Goal: Communication & Community: Answer question/provide support

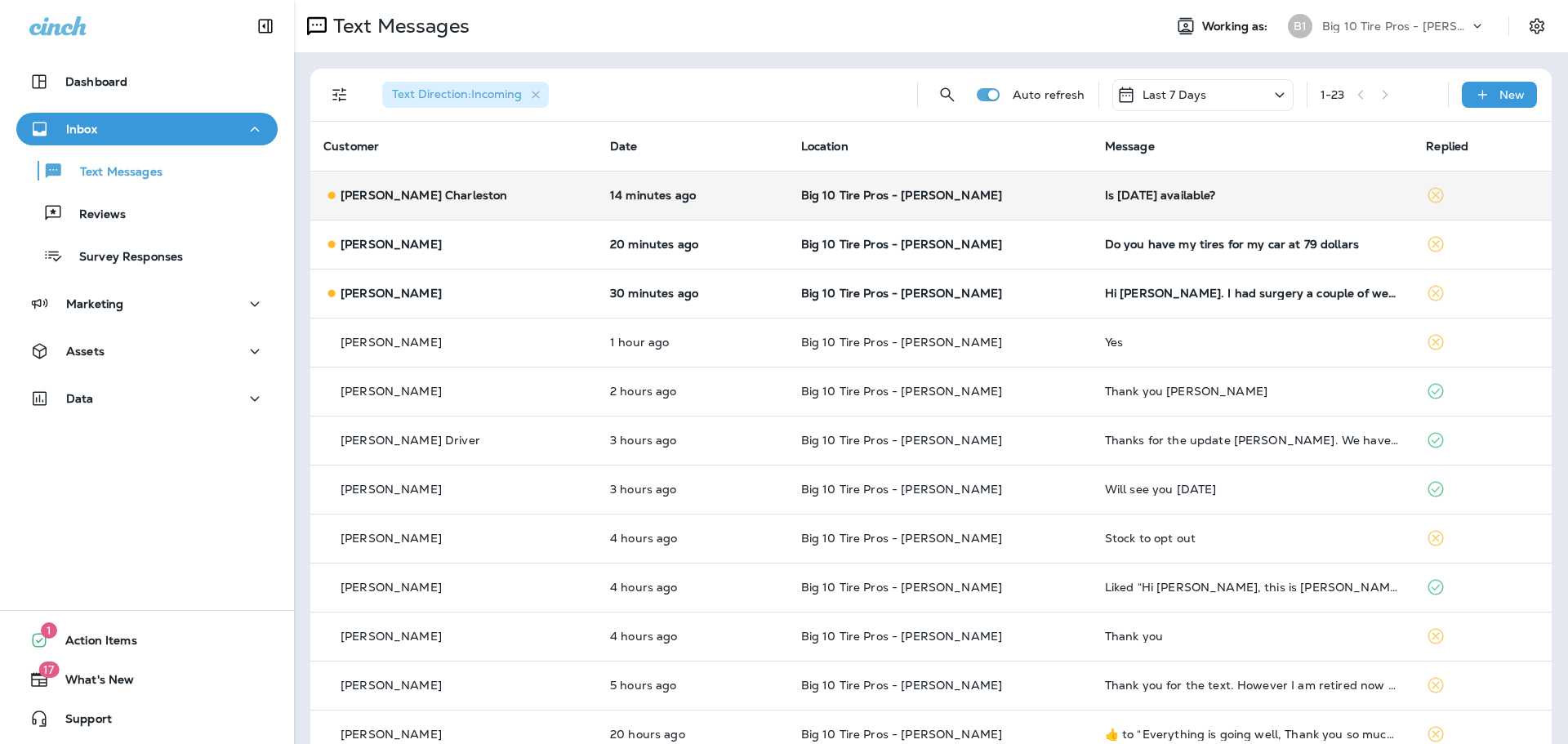
click at [1112, 195] on div "Is [DATE] available?" at bounding box center [1253, 196] width 296 height 13
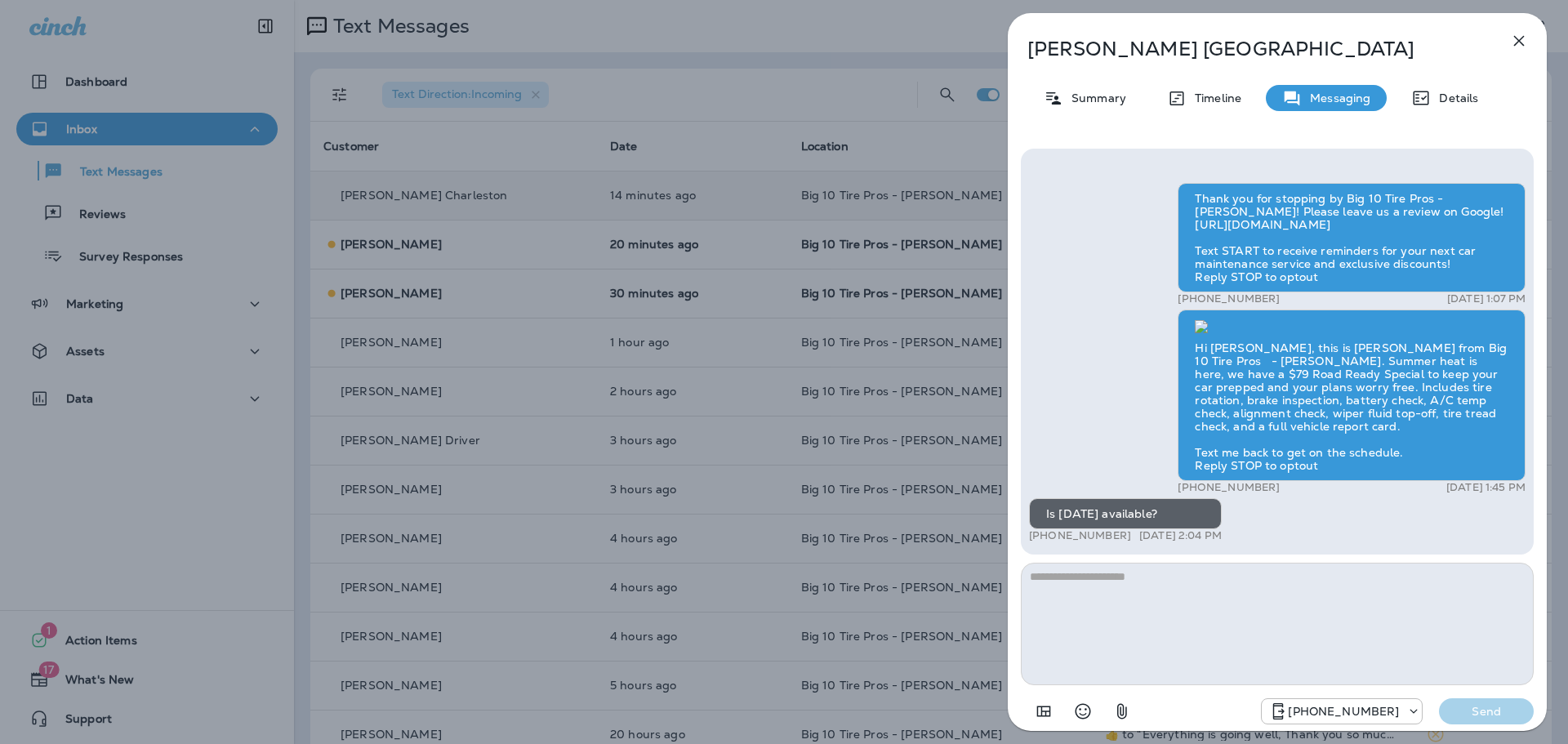
click at [1125, 586] on textarea at bounding box center [1277, 624] width 513 height 122
type textarea "***"
click at [1494, 712] on p "Send" at bounding box center [1486, 711] width 69 height 14
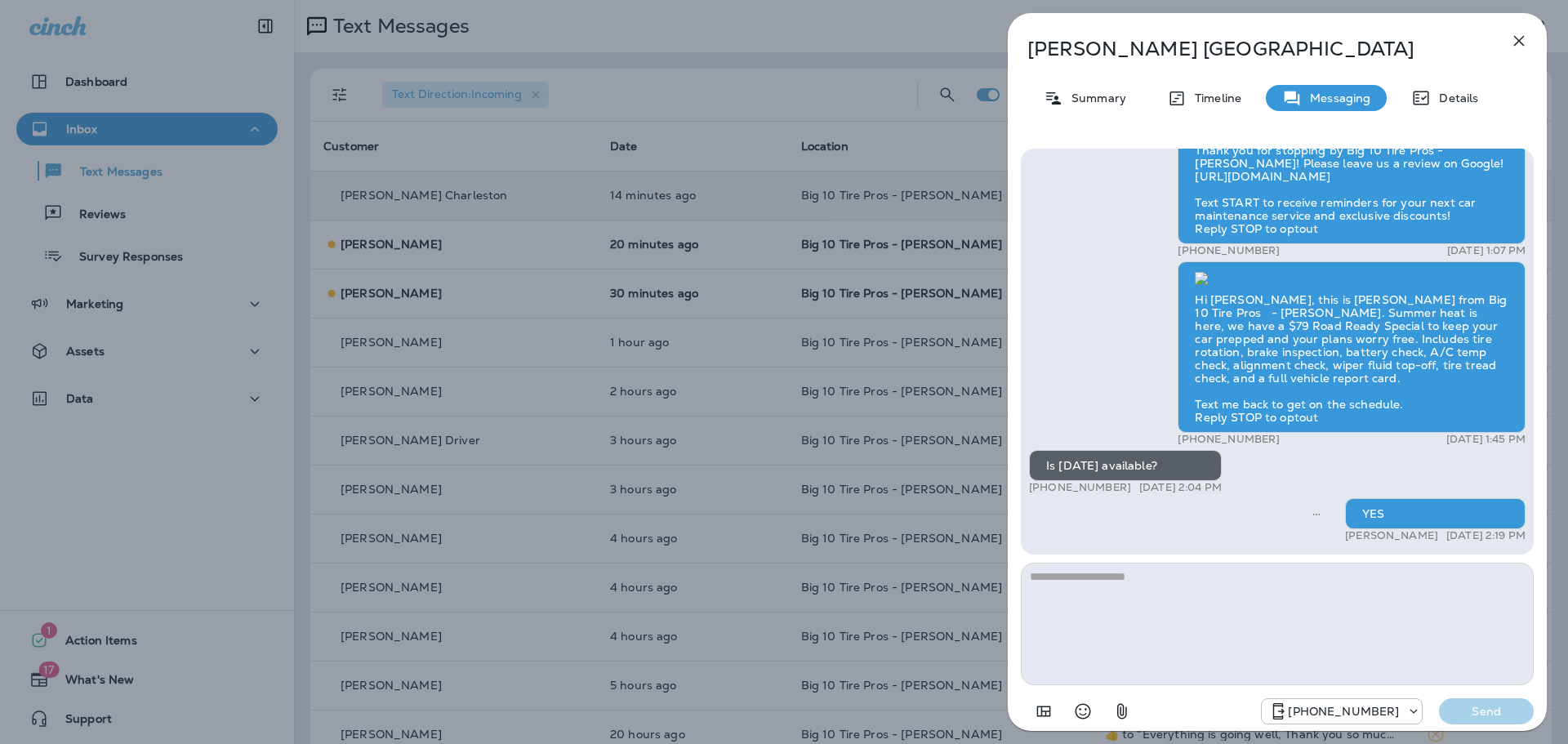
click at [1528, 32] on icon "button" at bounding box center [1518, 40] width 20 height 20
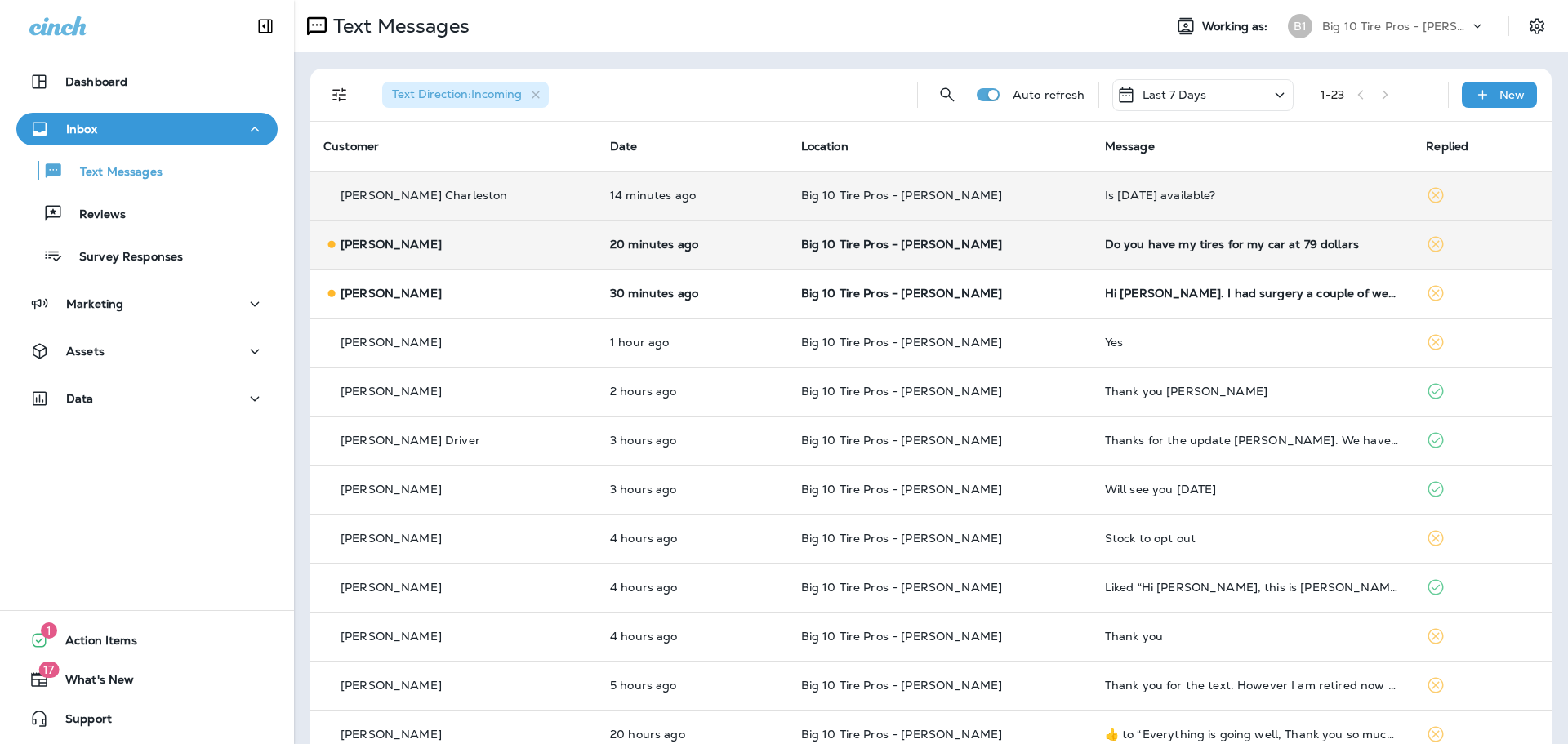
click at [1175, 247] on div "Do you have my tires for my car at 79 dollars" at bounding box center [1253, 244] width 296 height 13
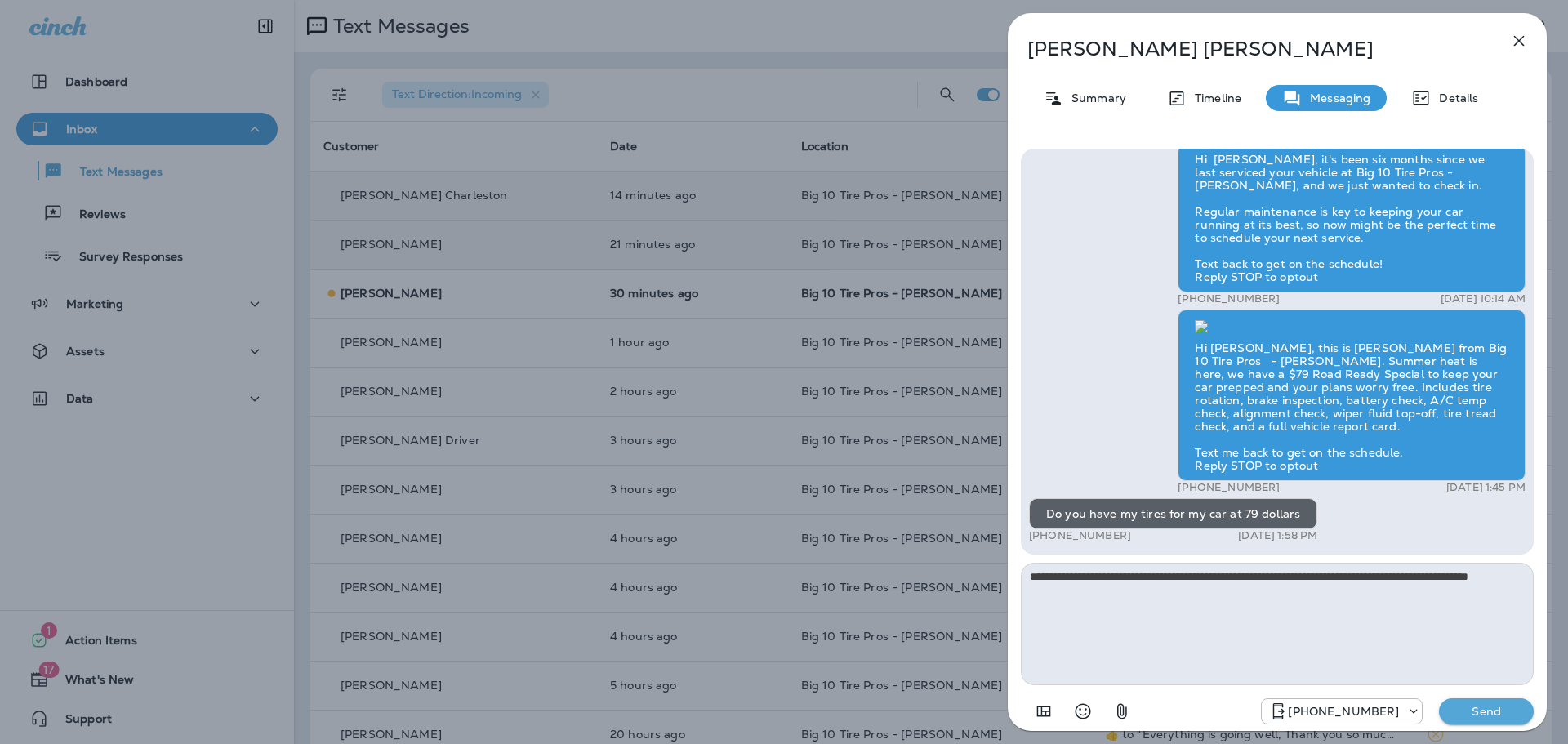
type textarea "**********"
click at [1471, 712] on p "Send" at bounding box center [1486, 711] width 69 height 14
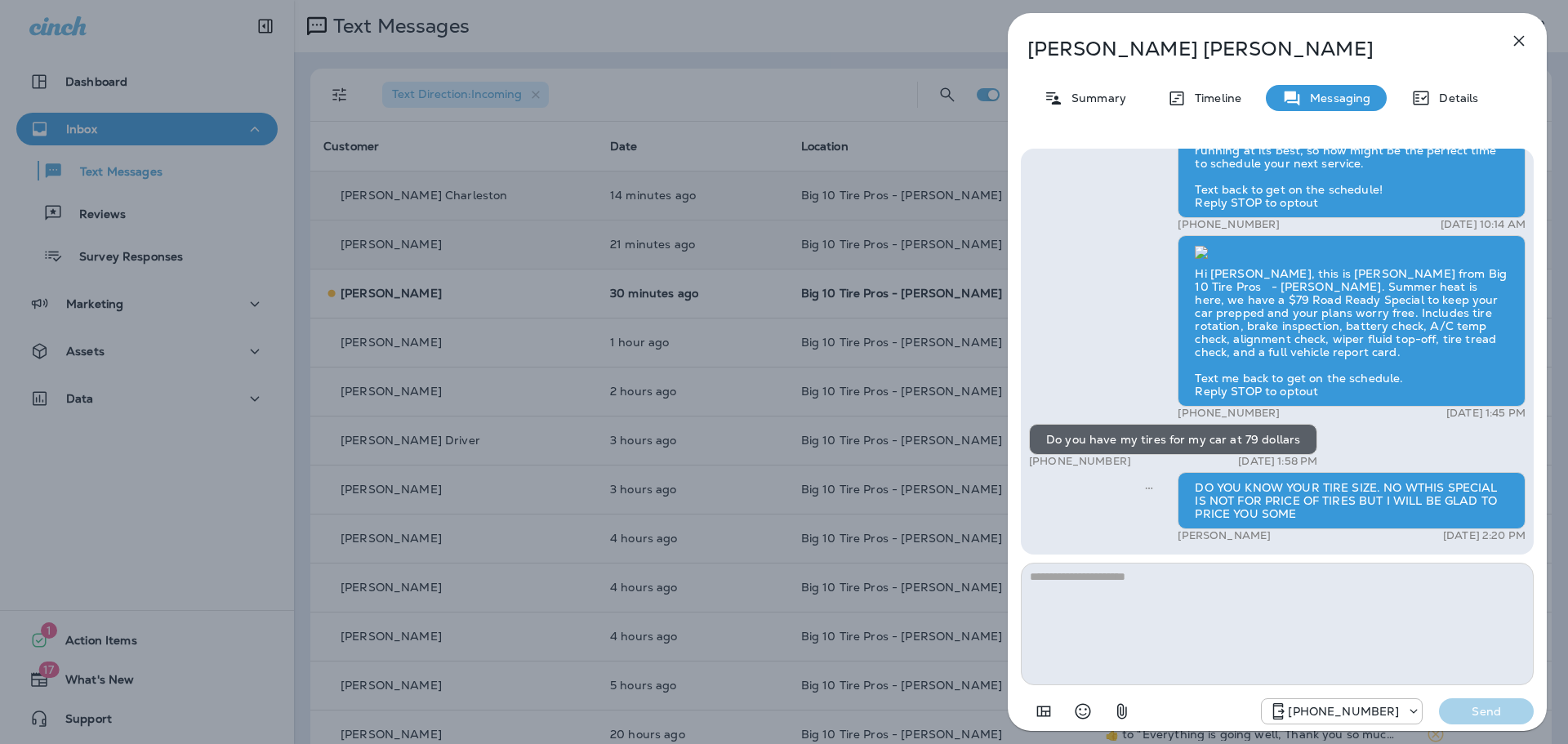
click at [1409, 483] on div "DO YOU KNOW YOUR TIRE SIZE. NO WTHIS SPECIAL IS NOT FOR PRICE OF TIRES BUT I WI…" at bounding box center [1351, 500] width 348 height 57
click at [1304, 507] on div "DO YOU KNOW YOUR TIRE SIZE. NO WTHIS SPECIAL IS NOT FOR PRICE OF TIRES BUT I WI…" at bounding box center [1351, 500] width 348 height 57
click at [1313, 517] on div "DO YOU KNOW YOUR TIRE SIZE. NO WTHIS SPECIAL IS NOT FOR PRICE OF TIRES BUT I WI…" at bounding box center [1351, 500] width 348 height 57
click at [1515, 38] on icon "button" at bounding box center [1518, 40] width 20 height 20
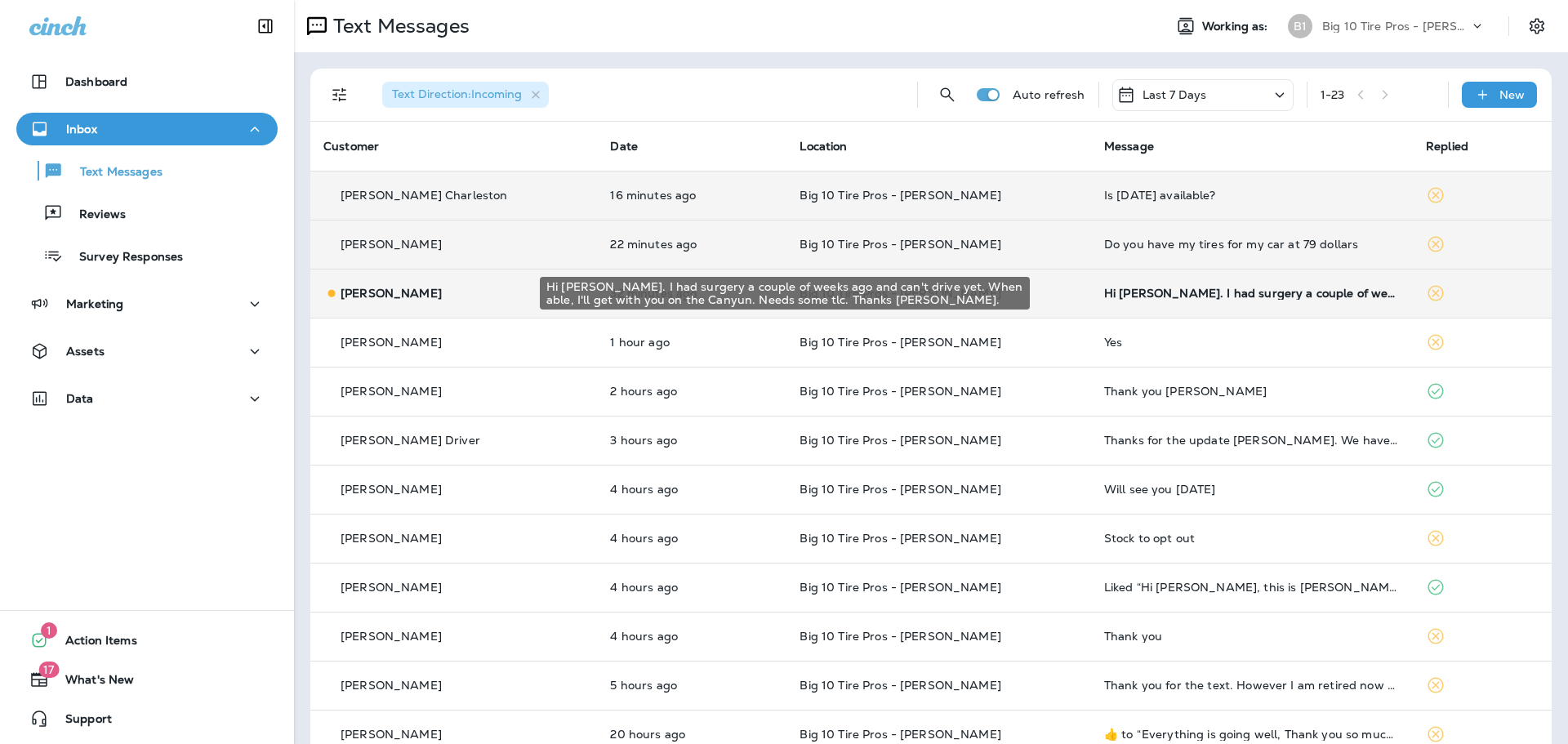
click at [1232, 295] on div "Hi [PERSON_NAME]. I had surgery a couple of weeks ago and can't drive yet. When…" at bounding box center [1252, 293] width 296 height 13
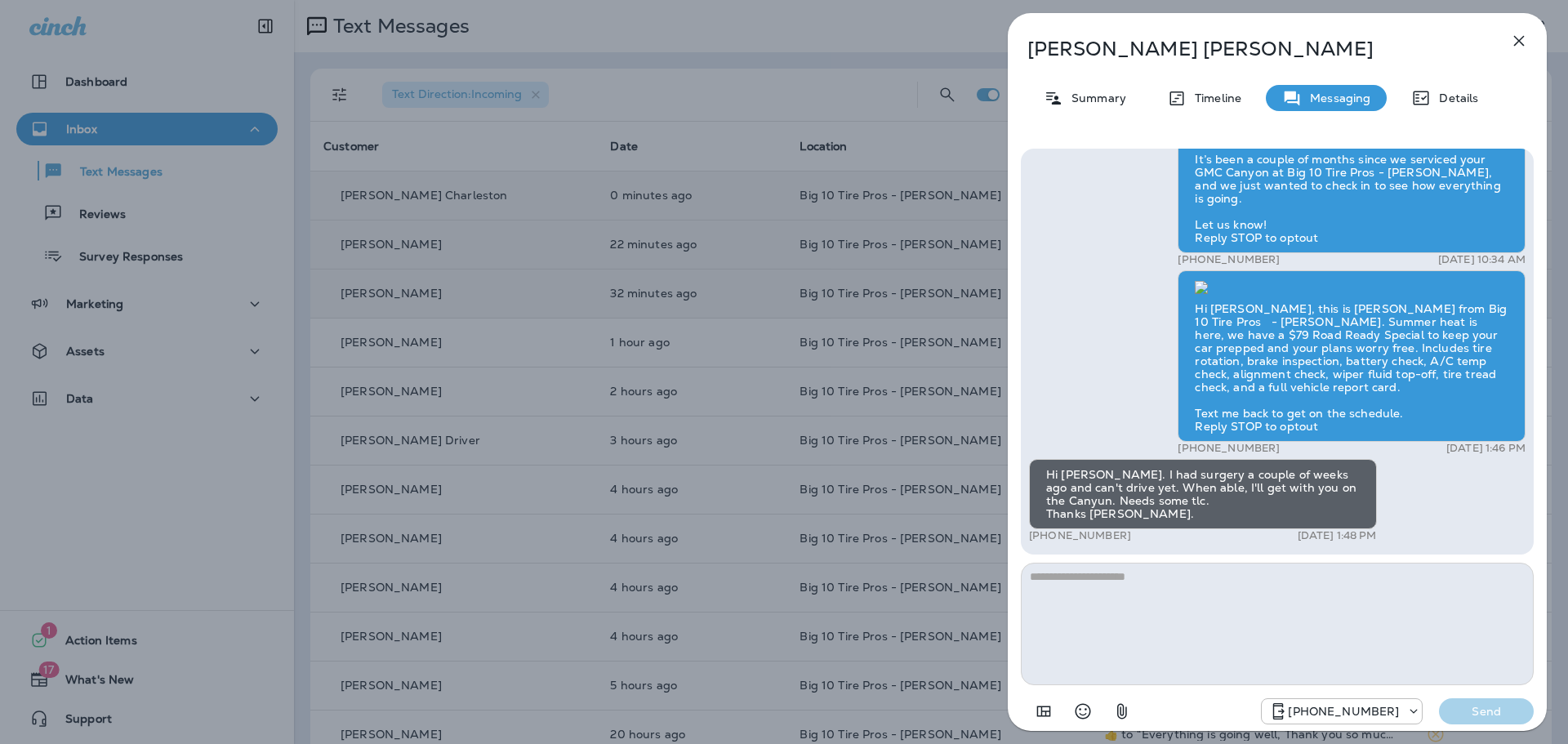
click at [1066, 591] on textarea at bounding box center [1277, 624] width 513 height 122
click at [1103, 577] on textarea "**********" at bounding box center [1277, 624] width 513 height 122
type textarea "**********"
click at [1489, 713] on p "Send" at bounding box center [1486, 711] width 69 height 14
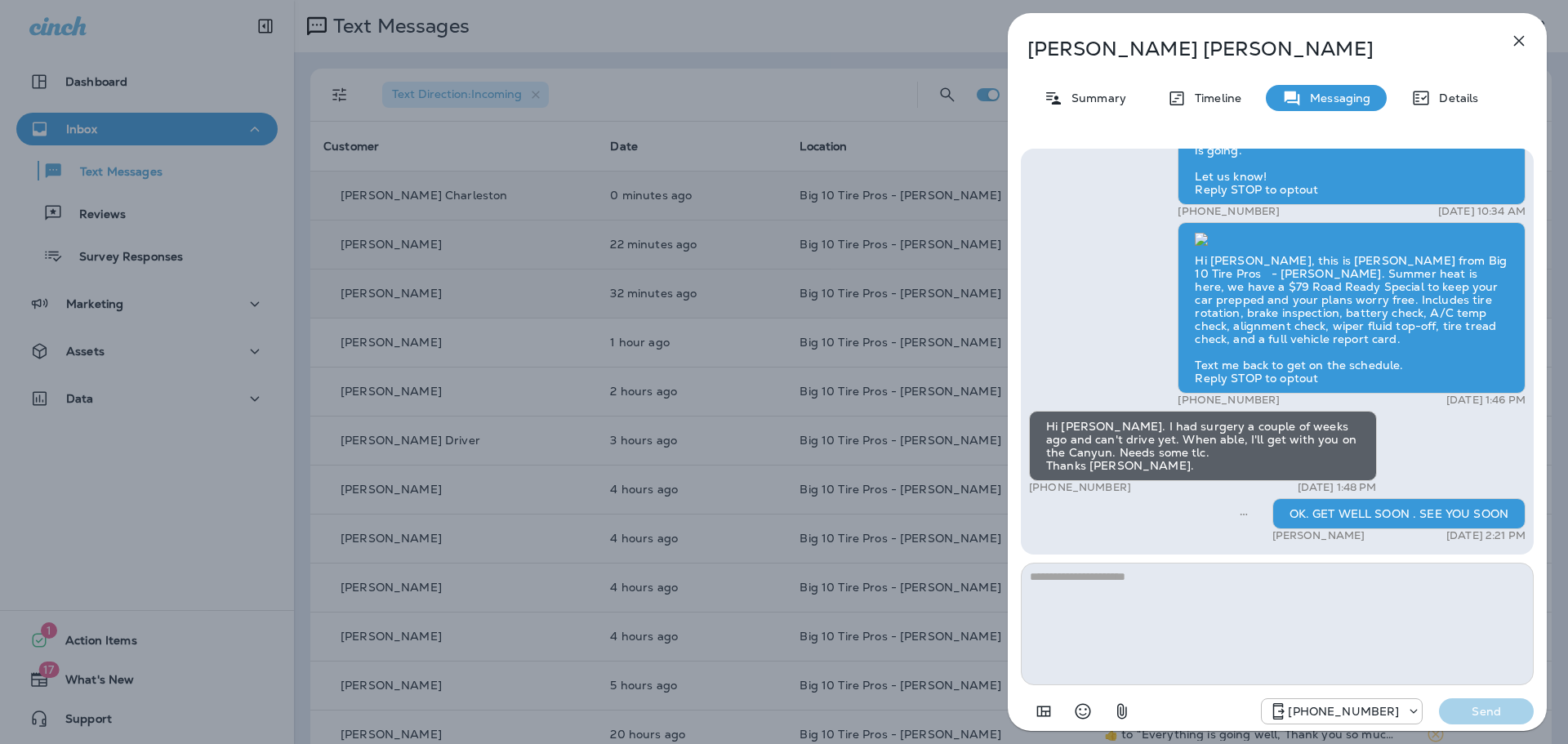
click at [1519, 42] on icon "button" at bounding box center [1518, 41] width 11 height 11
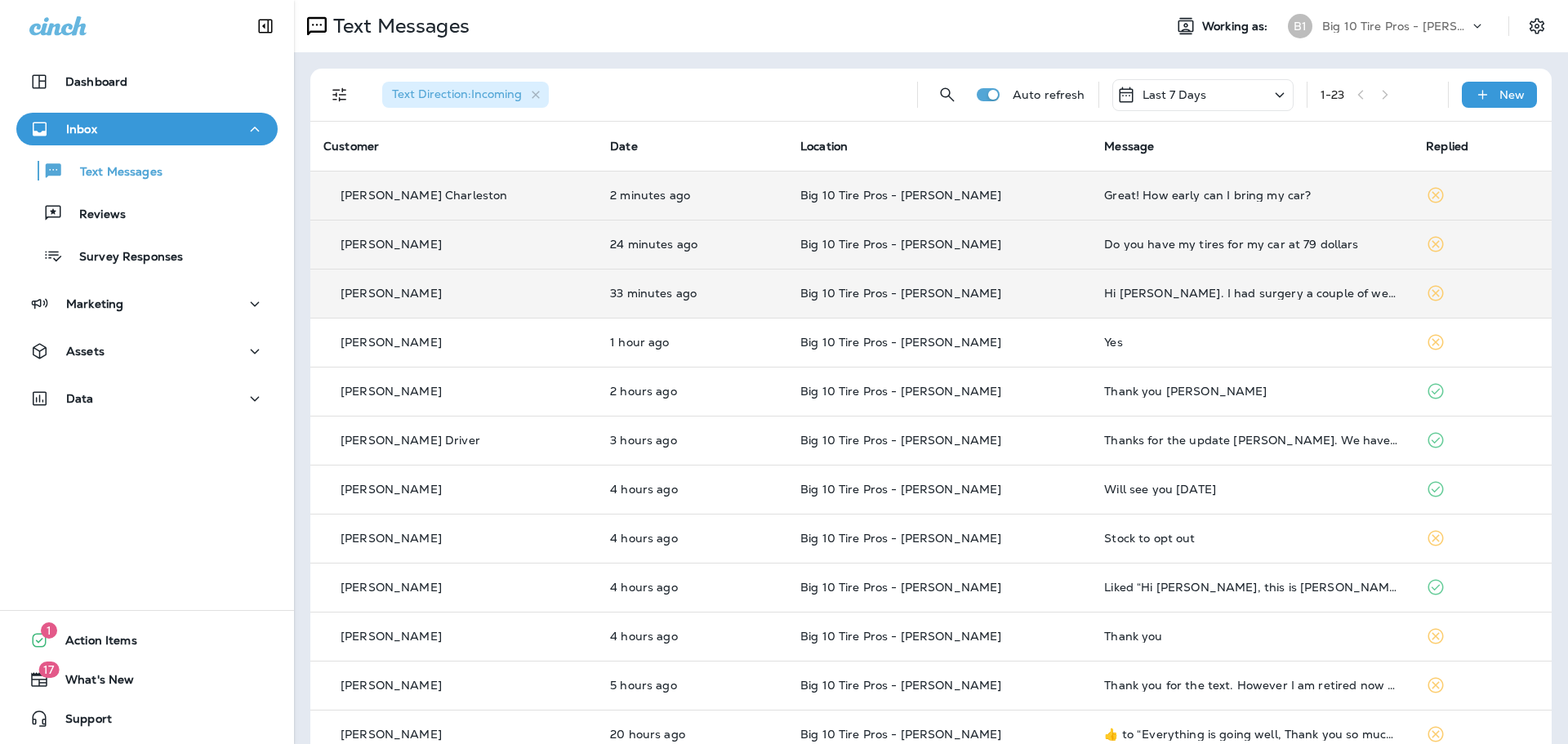
click at [1131, 245] on div "Do you have my tires for my car at 79 dollars" at bounding box center [1252, 244] width 296 height 13
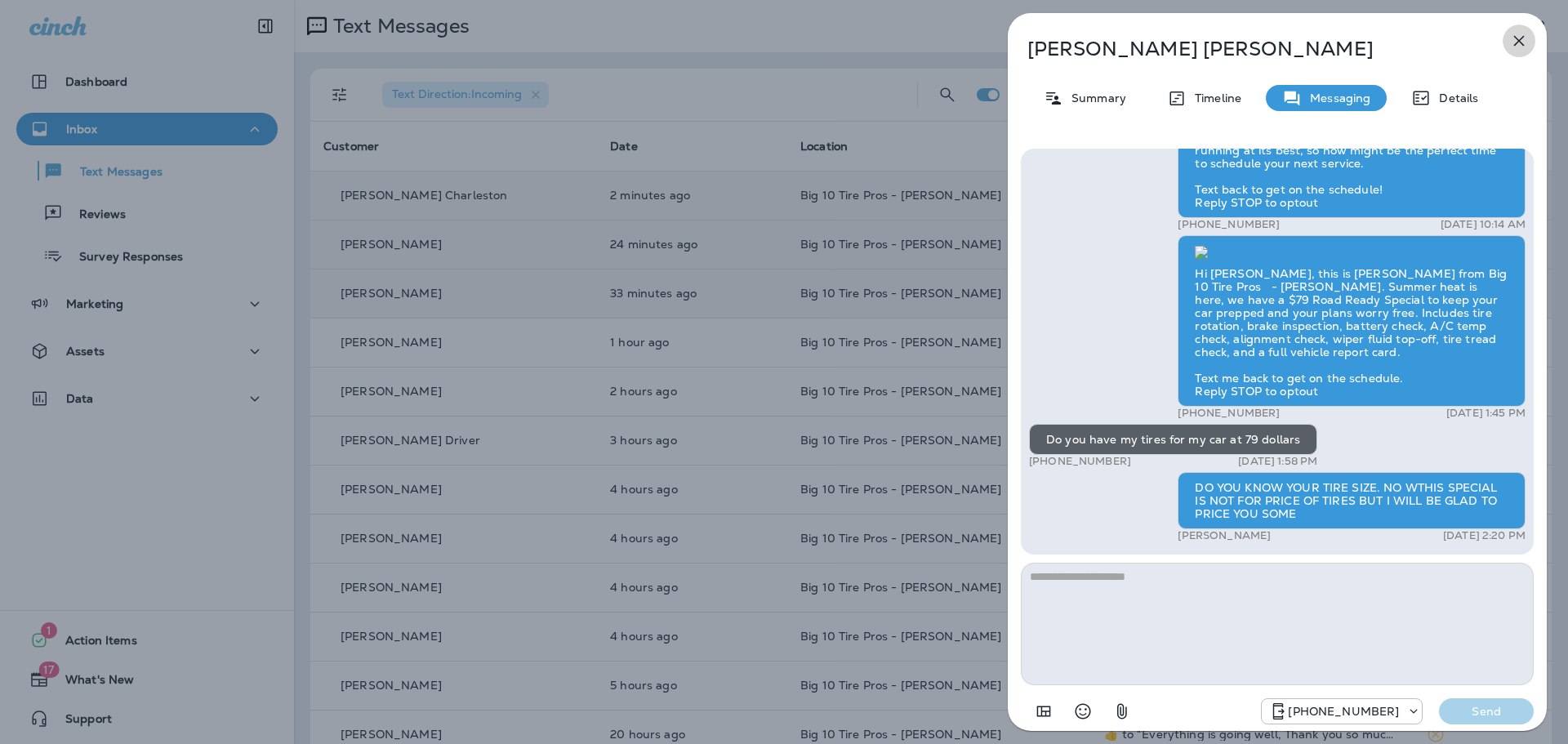
click at [1524, 48] on icon "button" at bounding box center [1518, 40] width 20 height 20
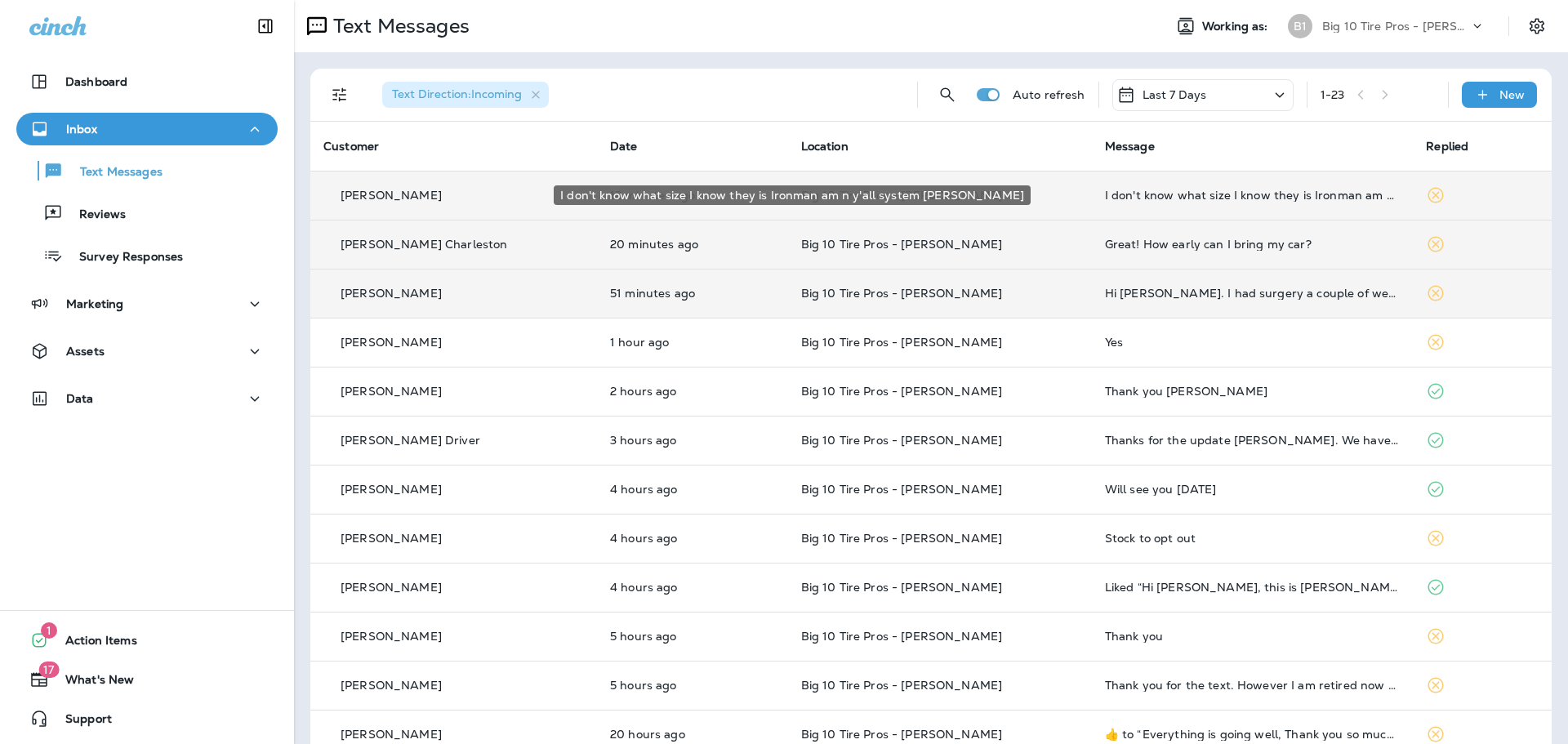
click at [1136, 191] on div "I don't know what size I know they is Ironman am n y'all system [PERSON_NAME]" at bounding box center [1253, 196] width 296 height 13
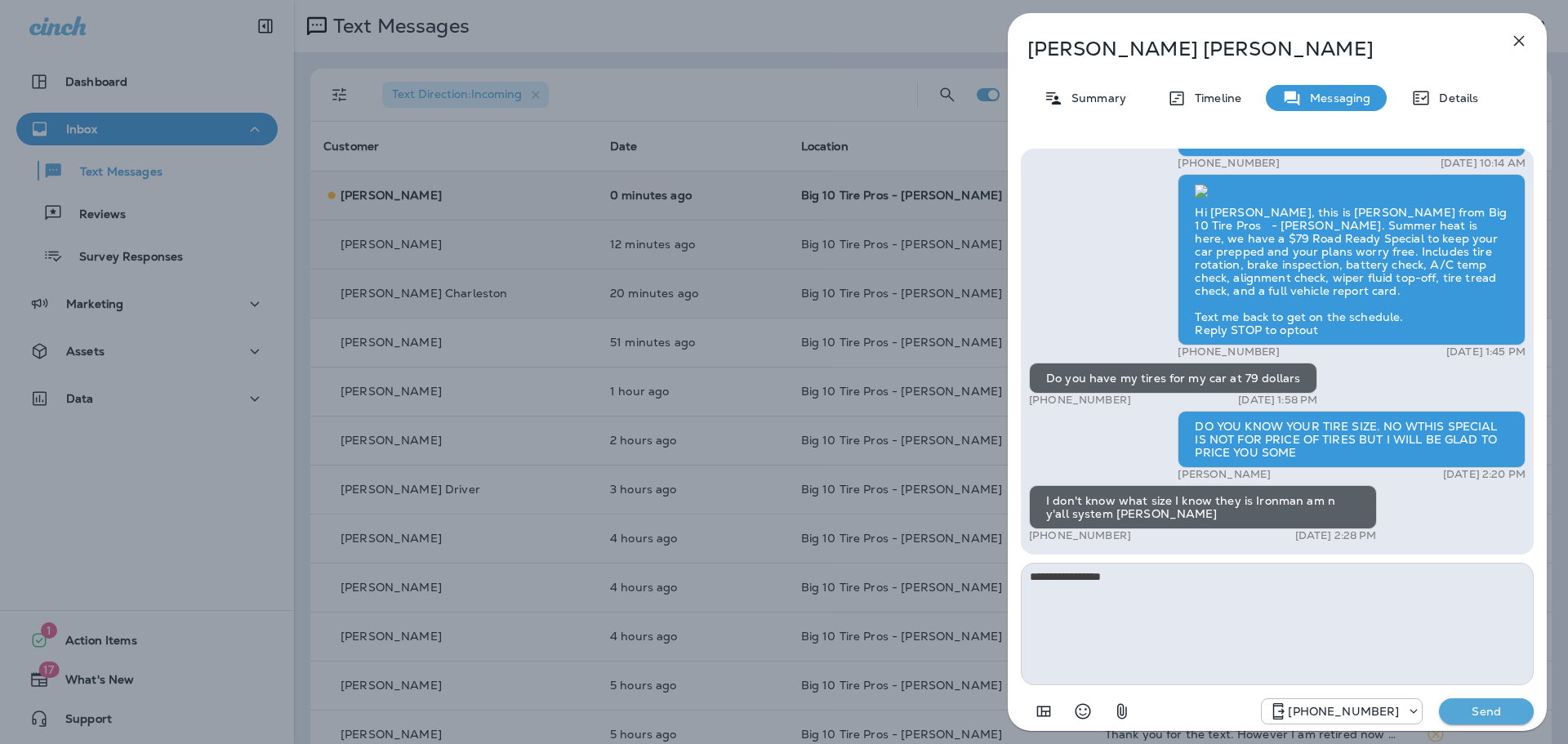
type textarea "**********"
click at [1491, 718] on p "Send" at bounding box center [1486, 711] width 69 height 14
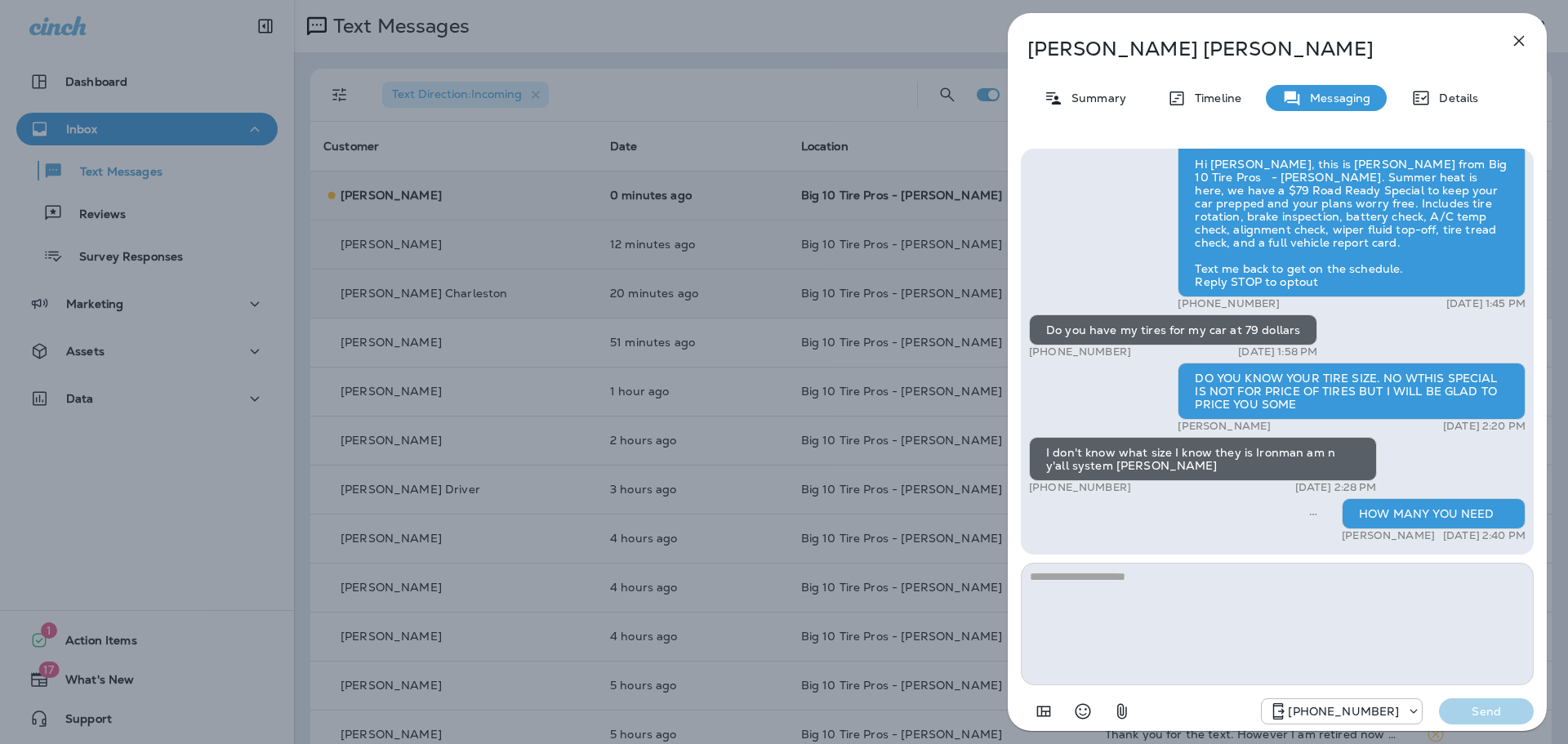
click at [1519, 39] on icon "button" at bounding box center [1518, 41] width 11 height 11
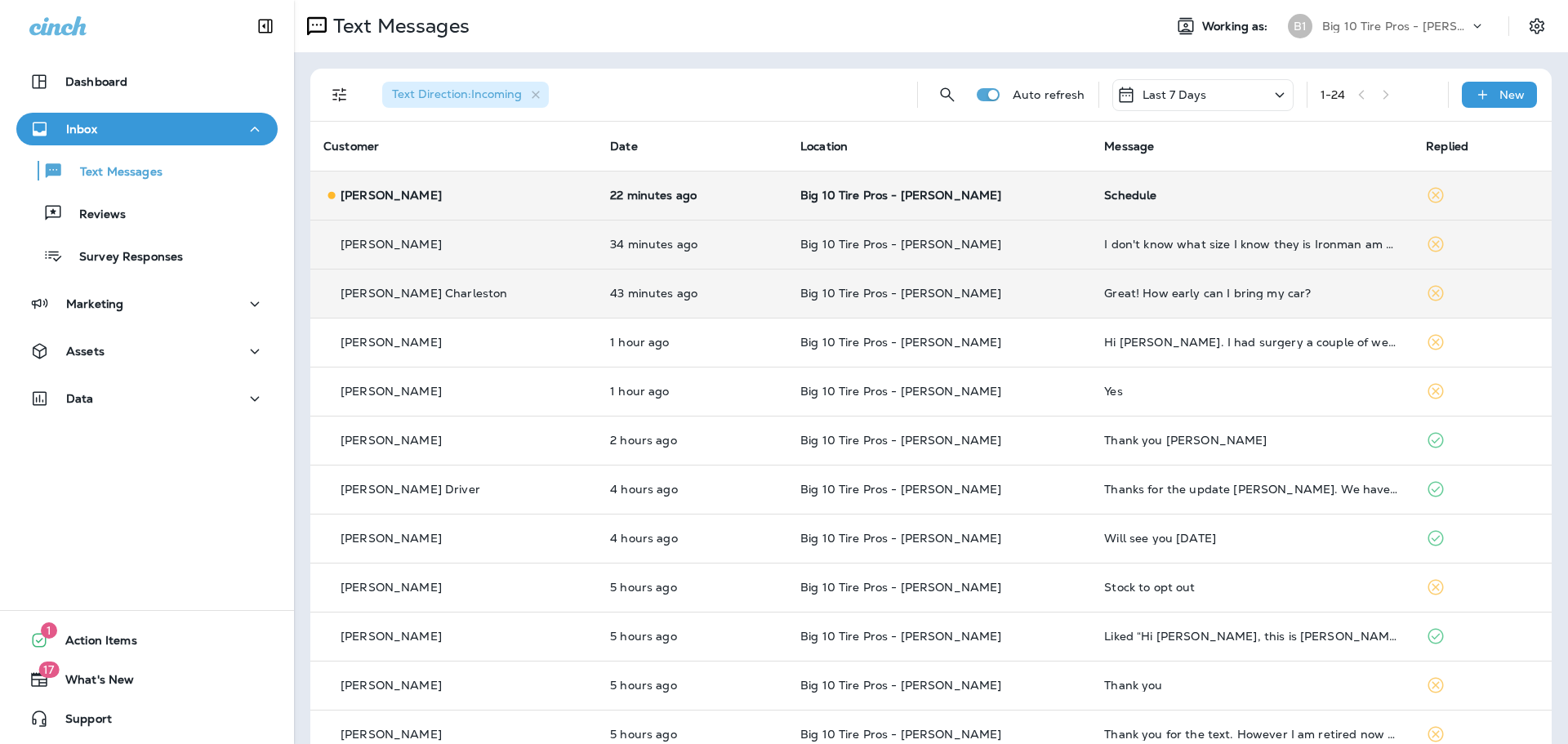
click at [1153, 246] on div "I don't know what size I know they is Ironman am n y'all system [PERSON_NAME]" at bounding box center [1252, 244] width 296 height 13
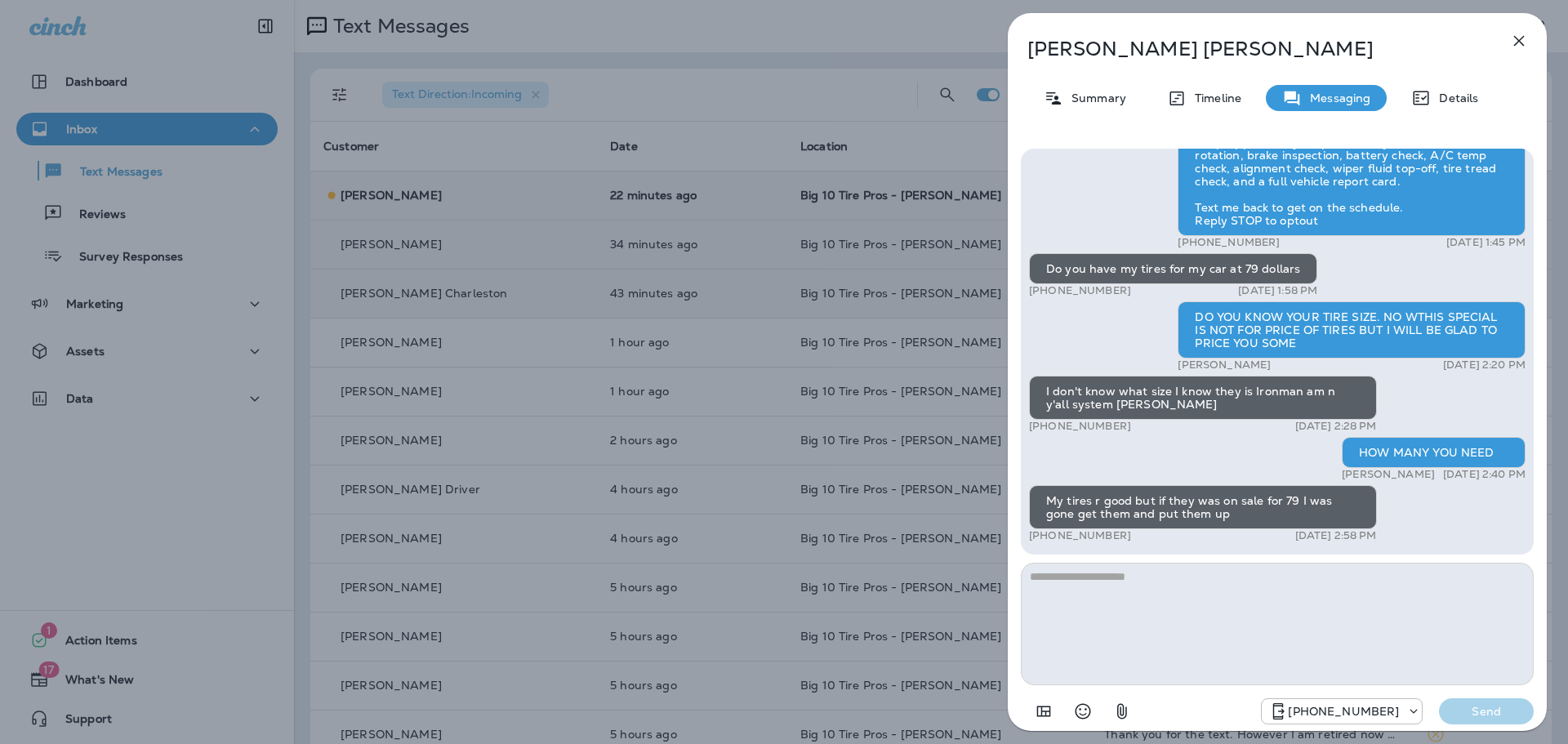
click at [1091, 606] on textarea at bounding box center [1277, 624] width 513 height 122
type textarea "**********"
click at [1489, 710] on p "Send" at bounding box center [1486, 711] width 69 height 14
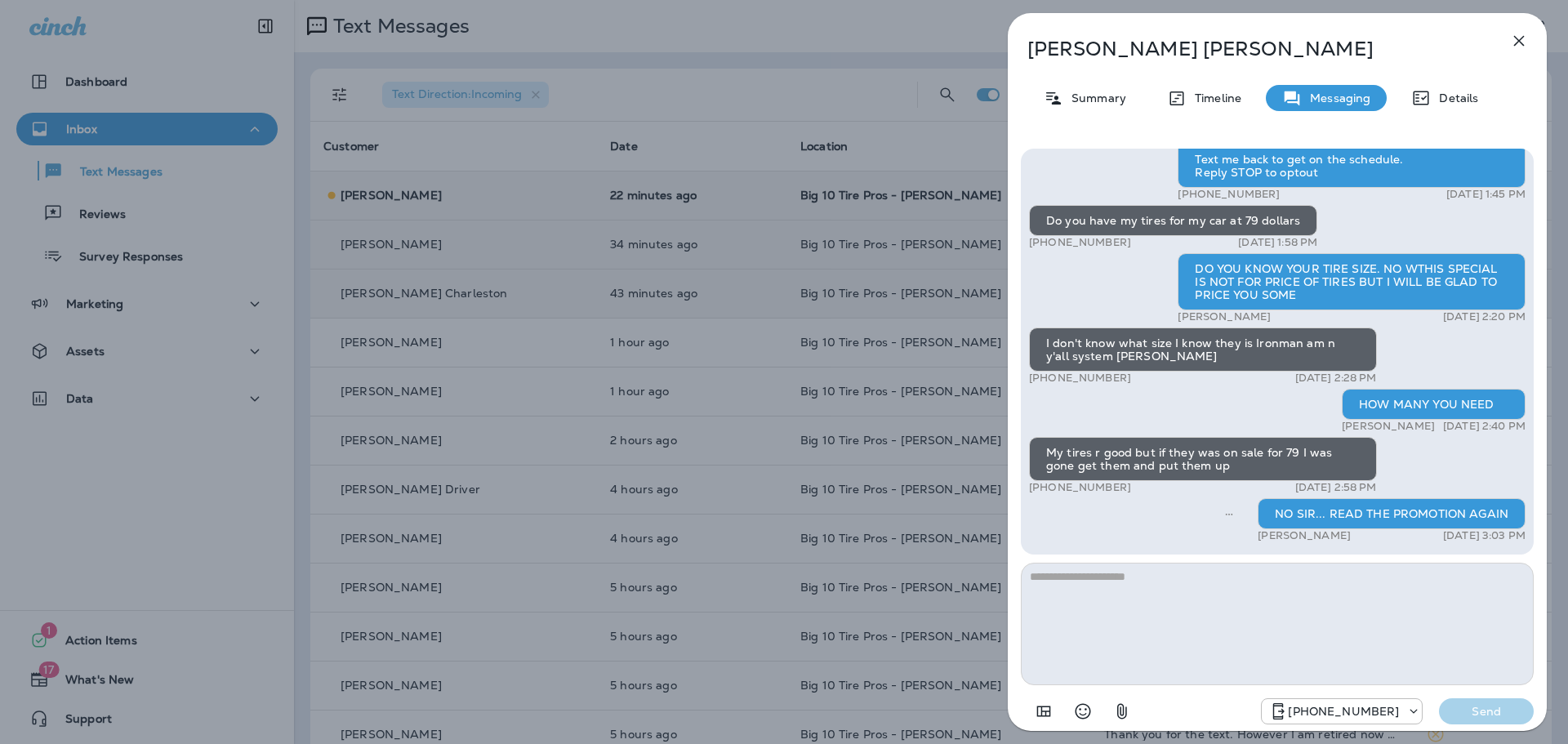
click at [1515, 36] on icon "button" at bounding box center [1518, 41] width 11 height 11
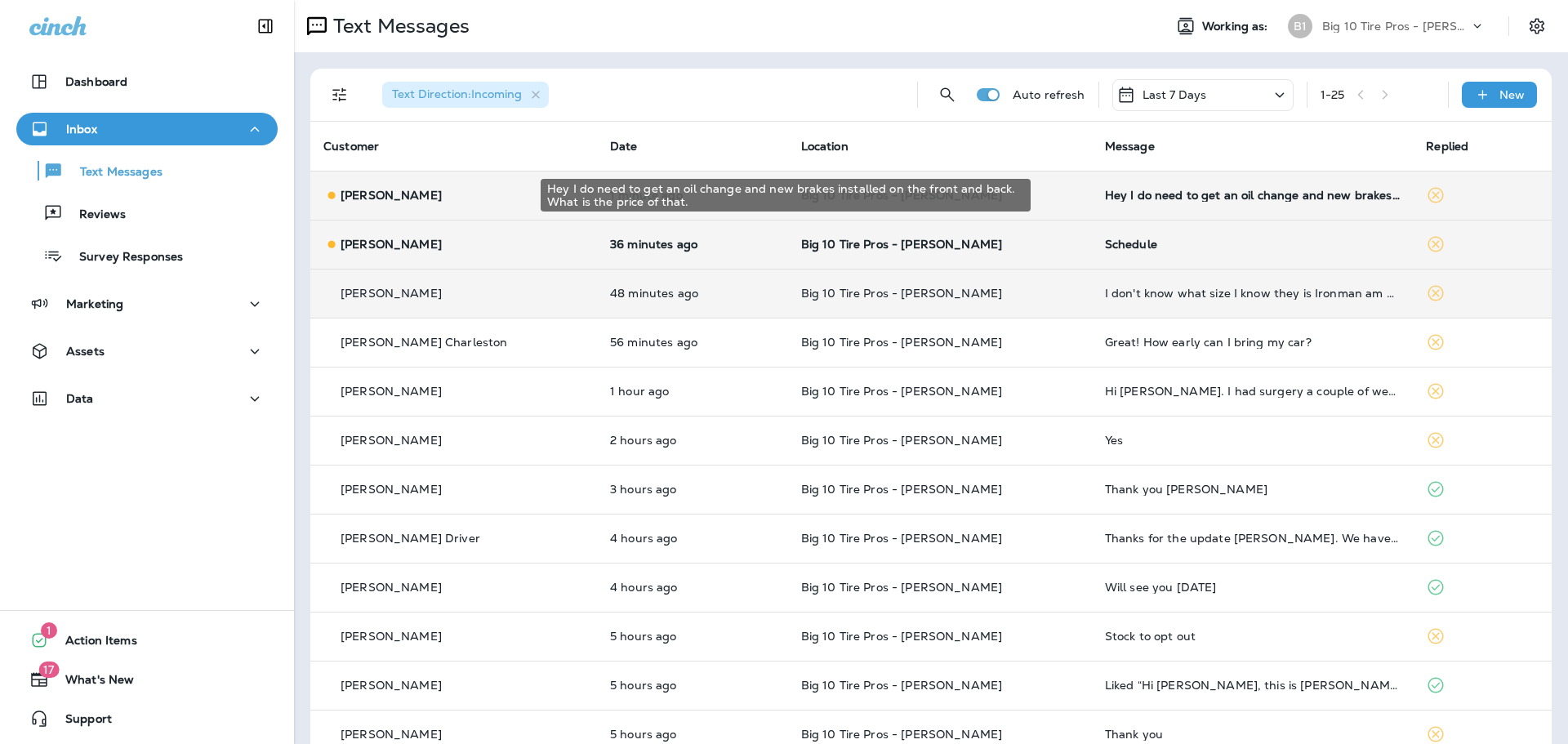
click at [1200, 199] on div "Hey I do need to get an oil change and new brakes installed on the front and ba…" at bounding box center [1253, 196] width 296 height 13
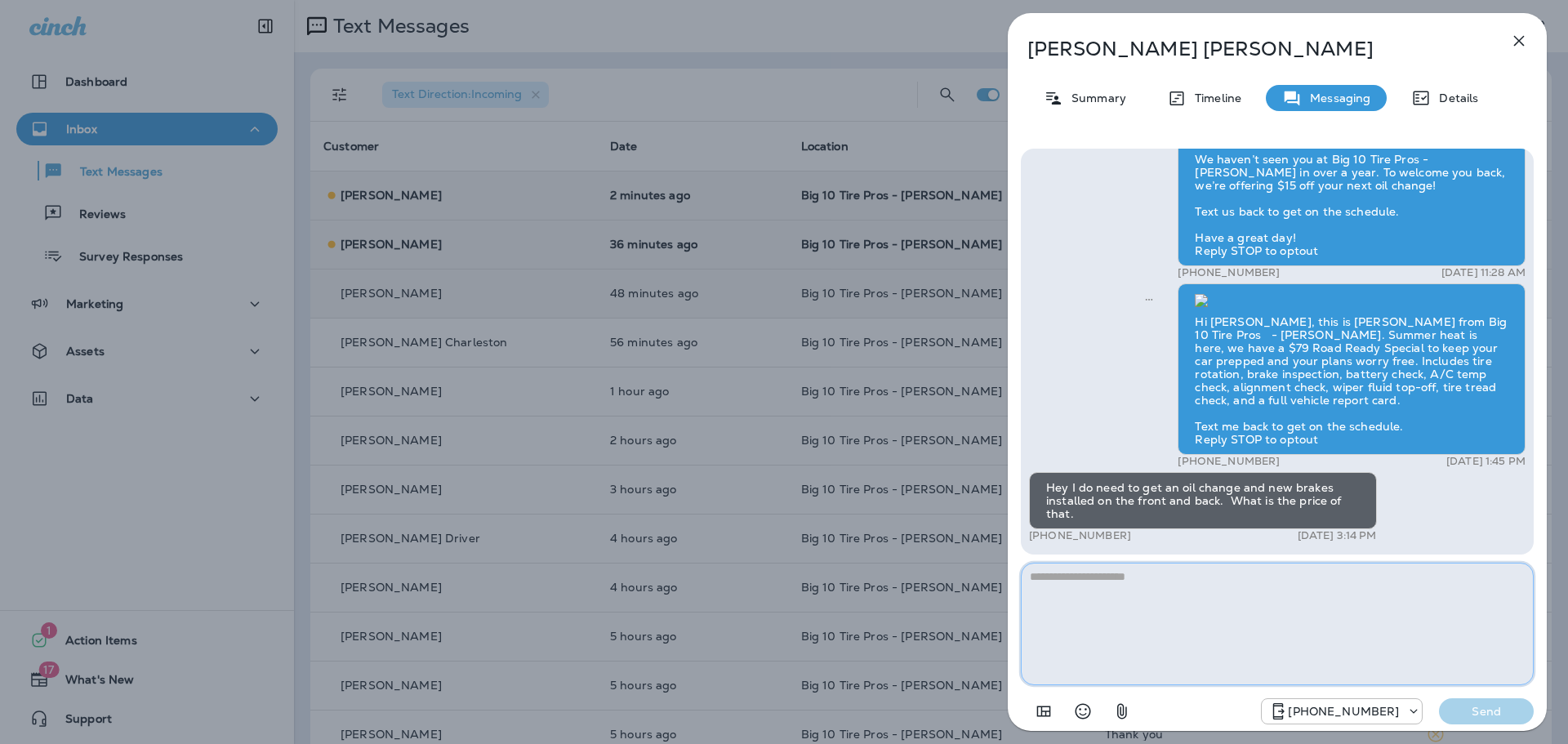
click at [1082, 601] on textarea at bounding box center [1277, 624] width 513 height 122
type textarea "**********"
click at [1483, 724] on button "Send" at bounding box center [1486, 711] width 95 height 26
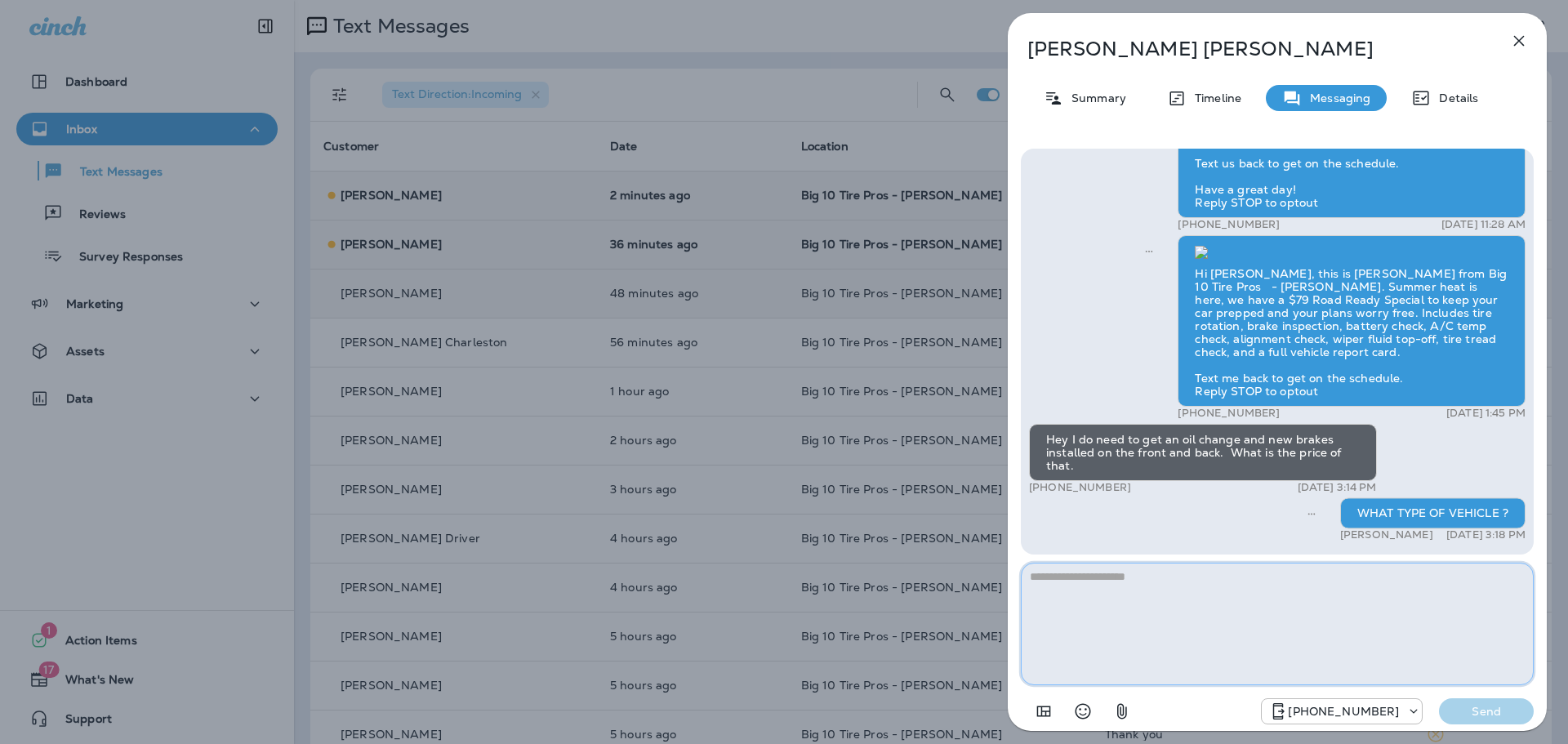
click at [1056, 598] on textarea at bounding box center [1277, 624] width 513 height 122
type textarea "**********"
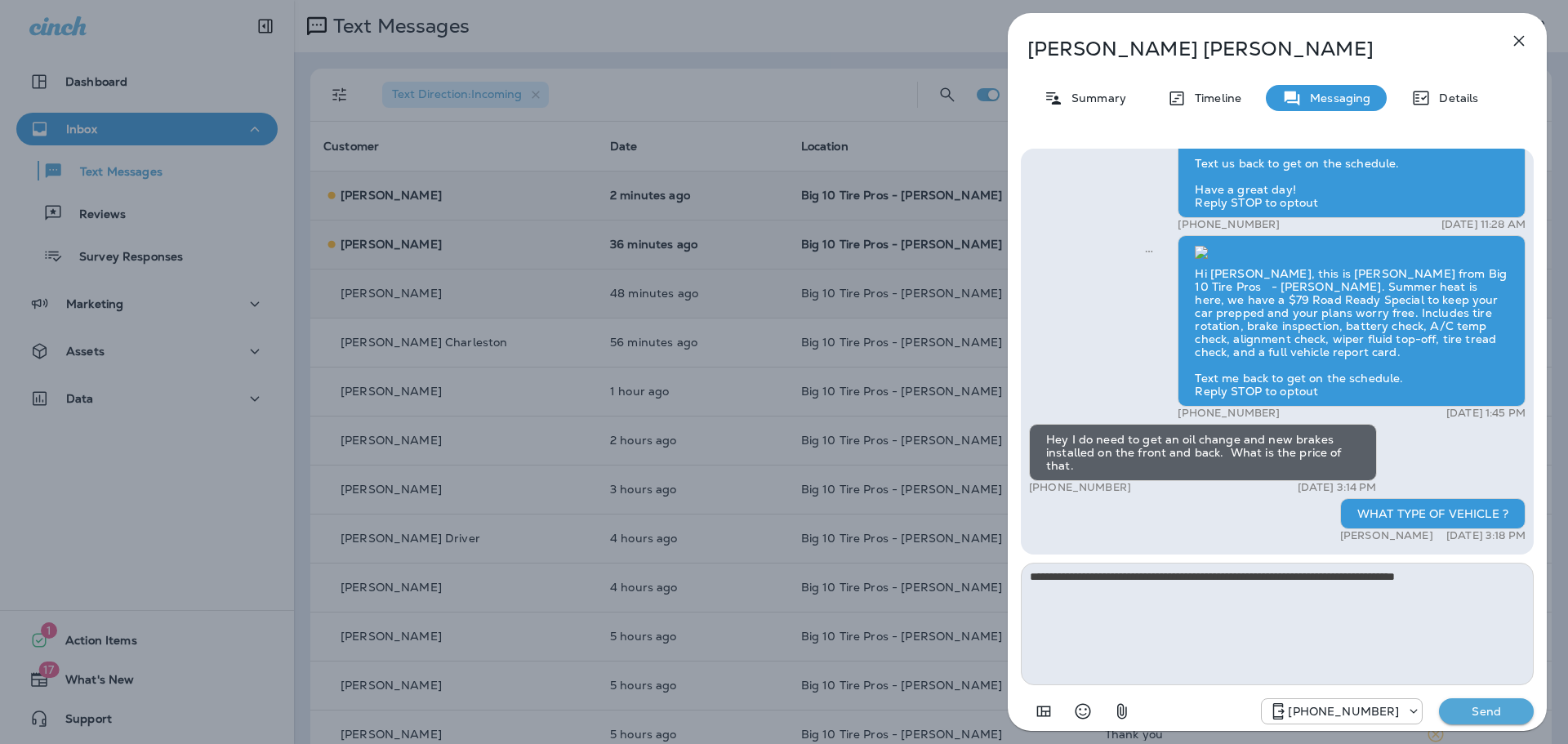
click at [1479, 713] on p "Send" at bounding box center [1486, 711] width 69 height 14
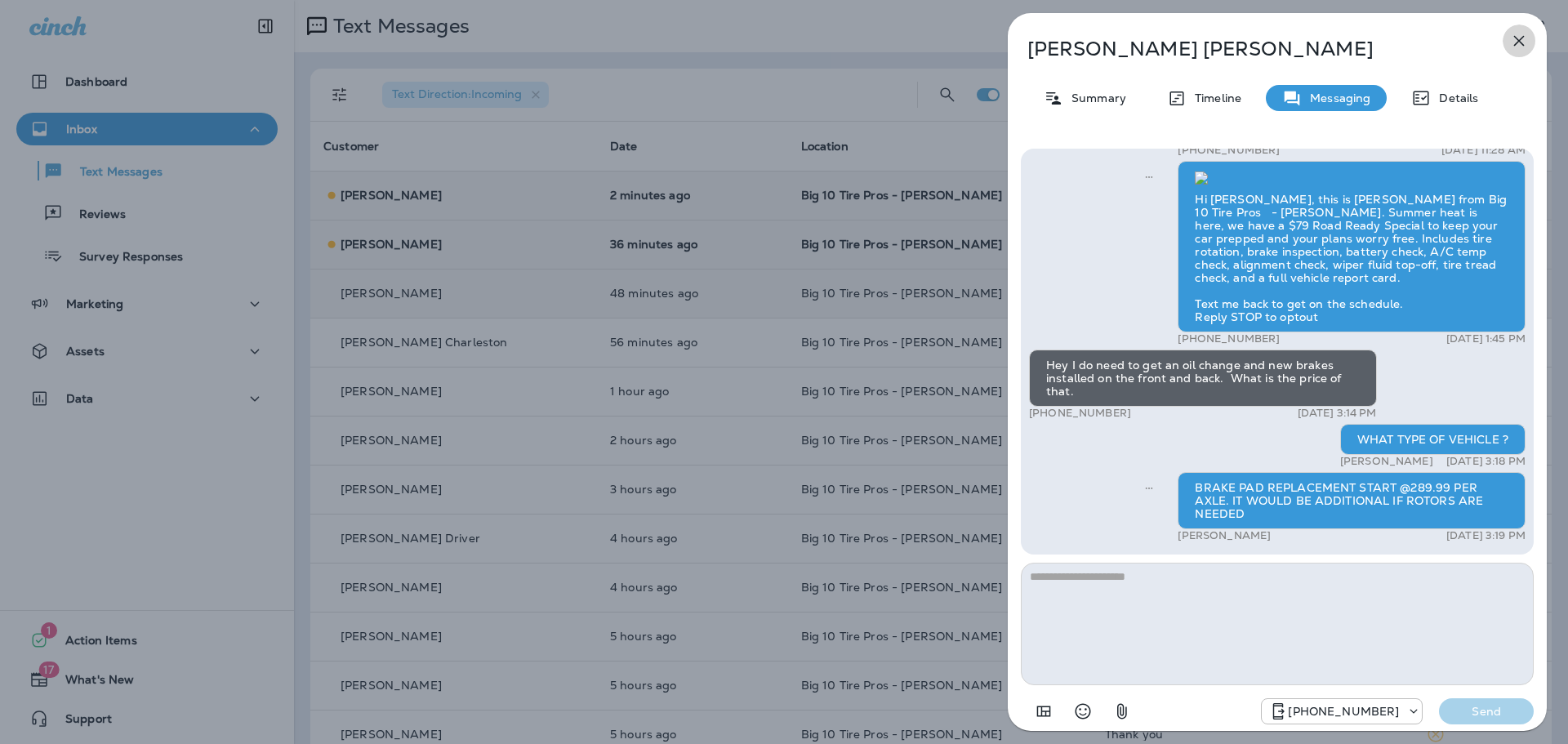
click at [1517, 36] on icon "button" at bounding box center [1518, 40] width 20 height 20
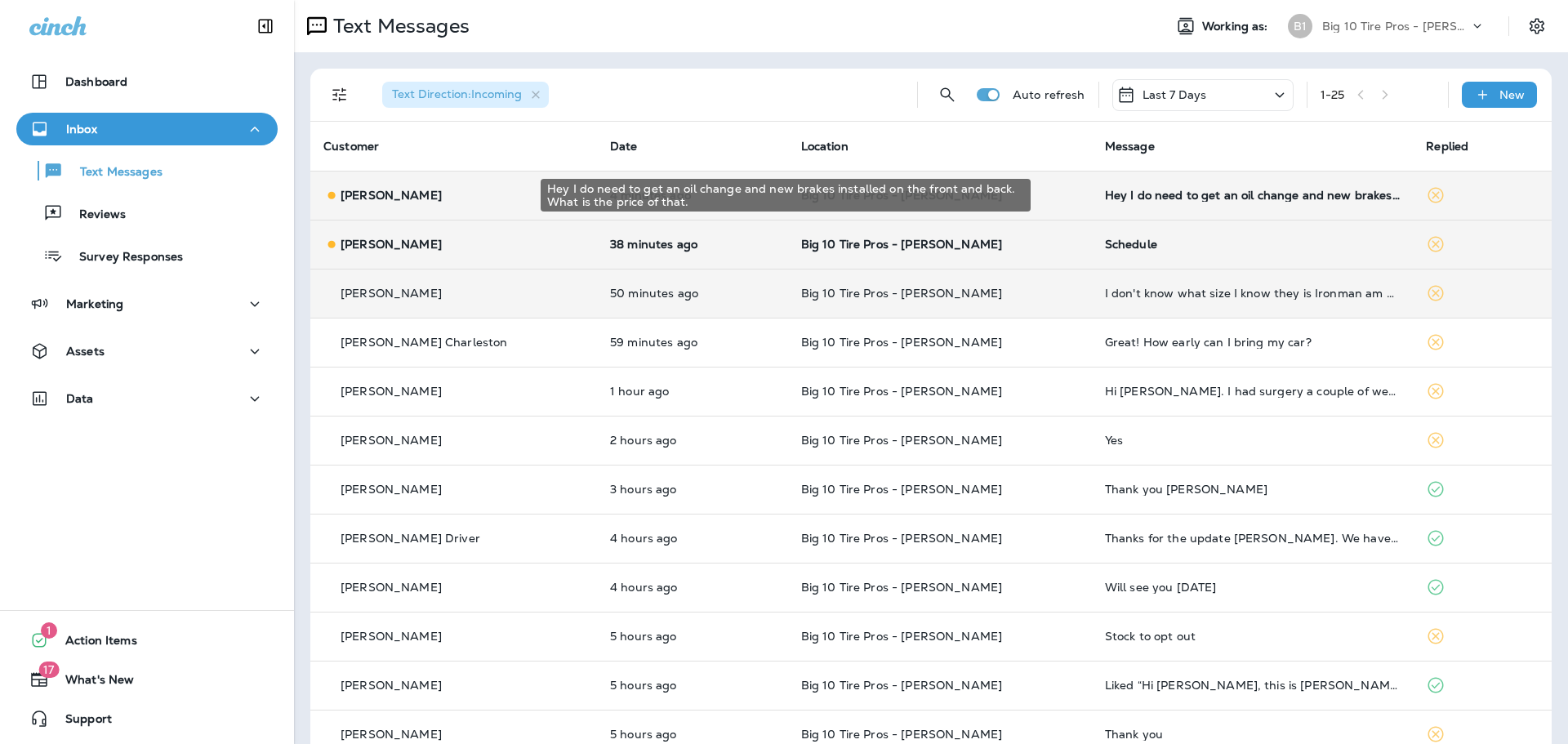
click at [1130, 189] on div "Hey I do need to get an oil change and new brakes installed on the front and ba…" at bounding box center [1253, 196] width 296 height 13
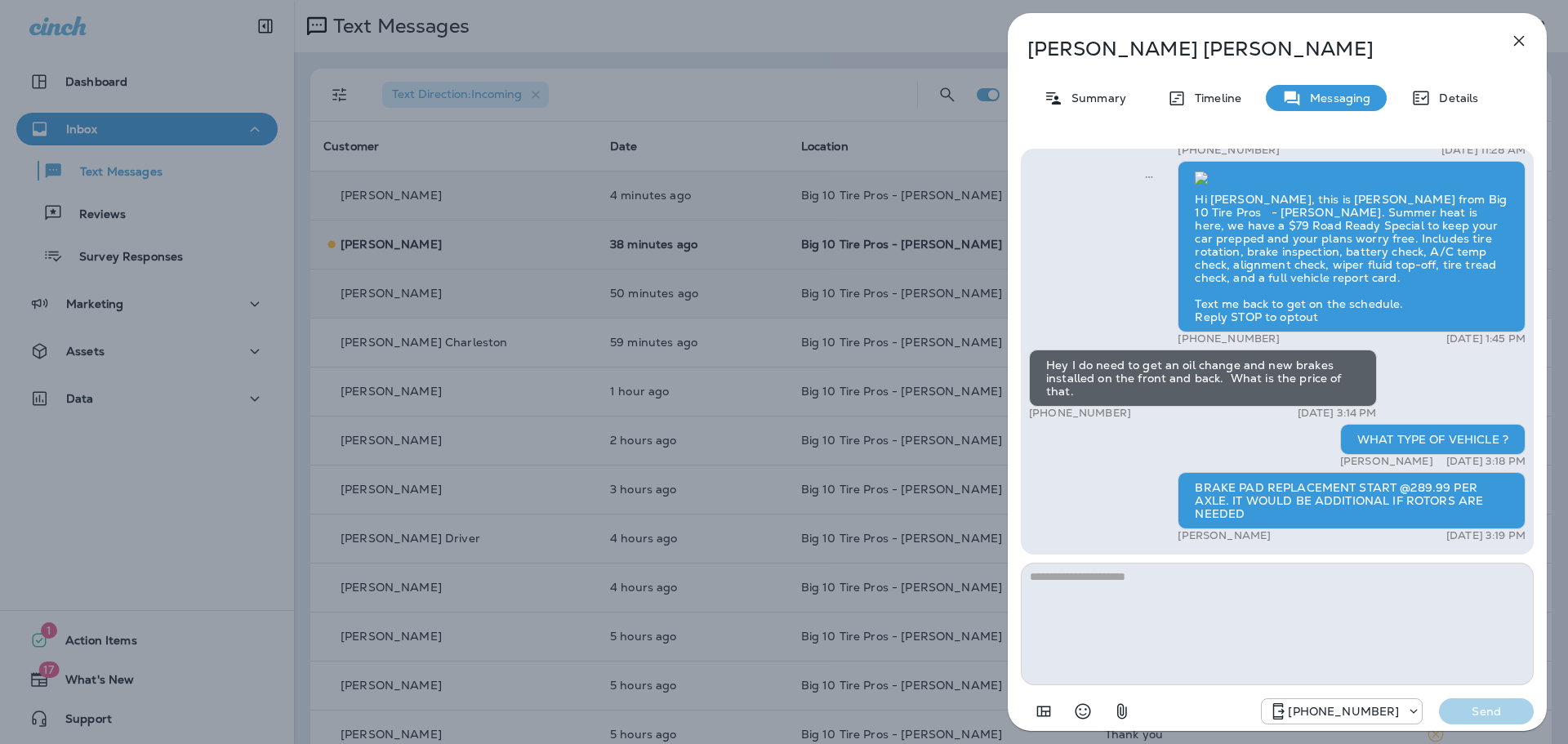
click at [1520, 43] on icon "button" at bounding box center [1518, 41] width 11 height 11
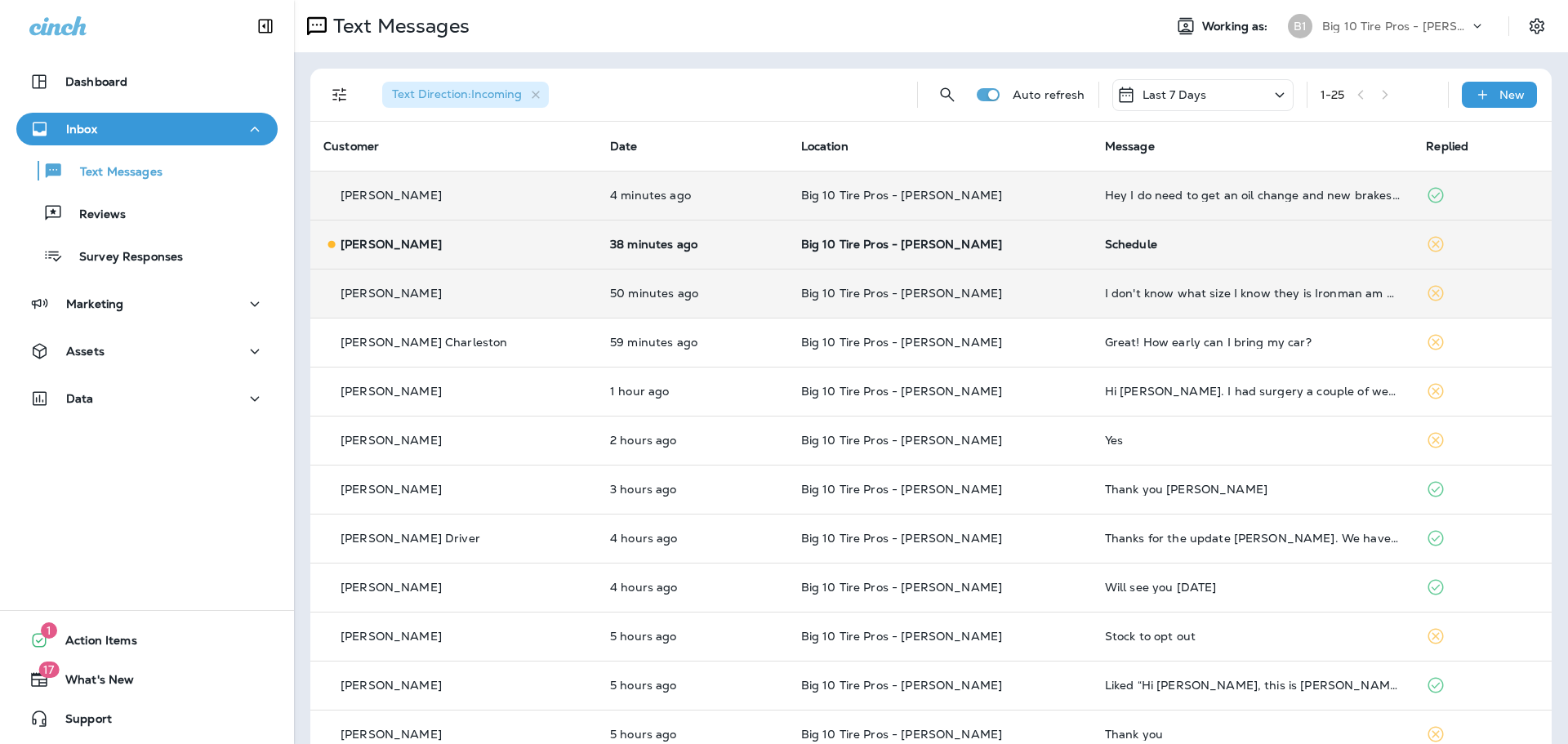
click at [1105, 240] on div "Schedule" at bounding box center [1253, 244] width 296 height 13
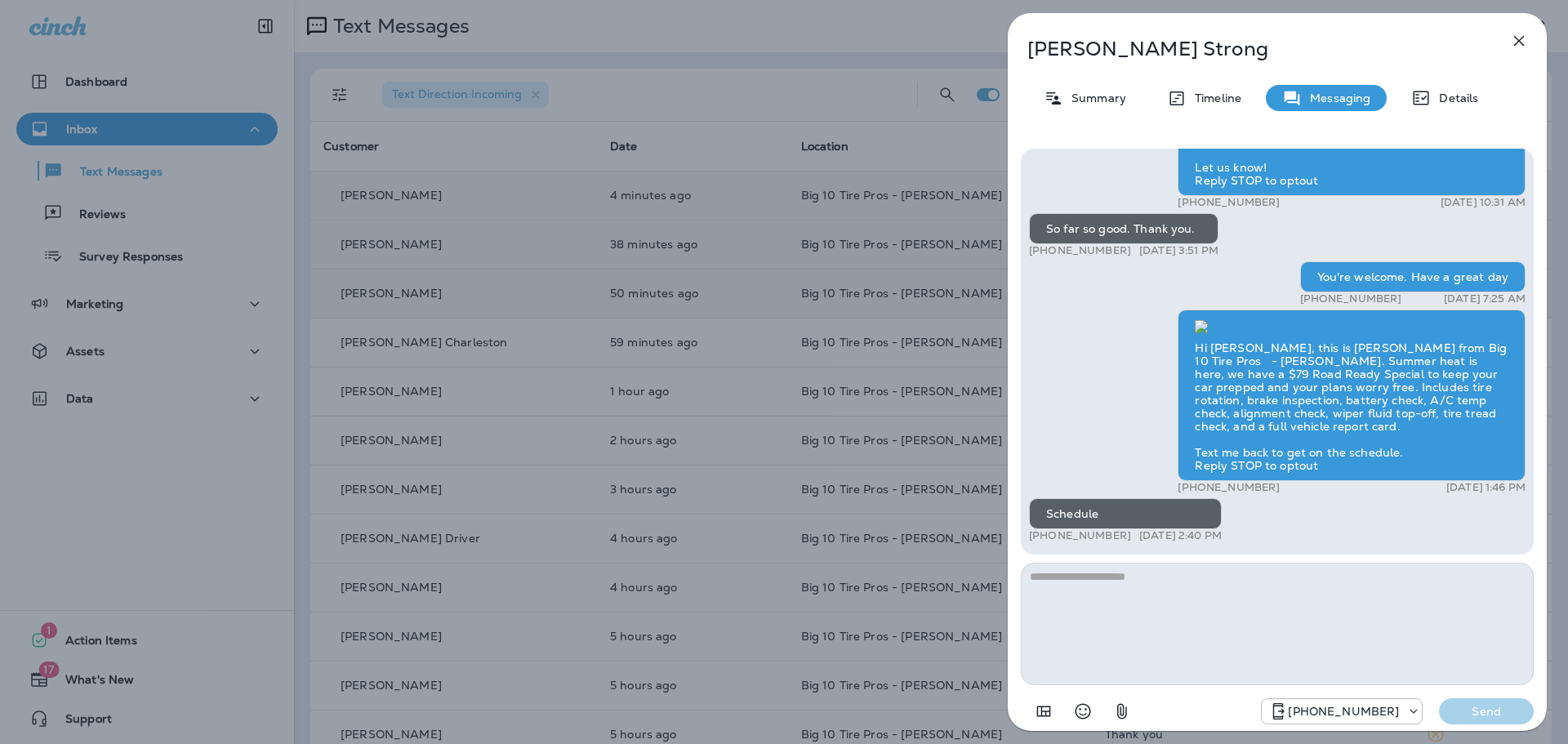
click at [1516, 36] on icon "button" at bounding box center [1518, 40] width 20 height 20
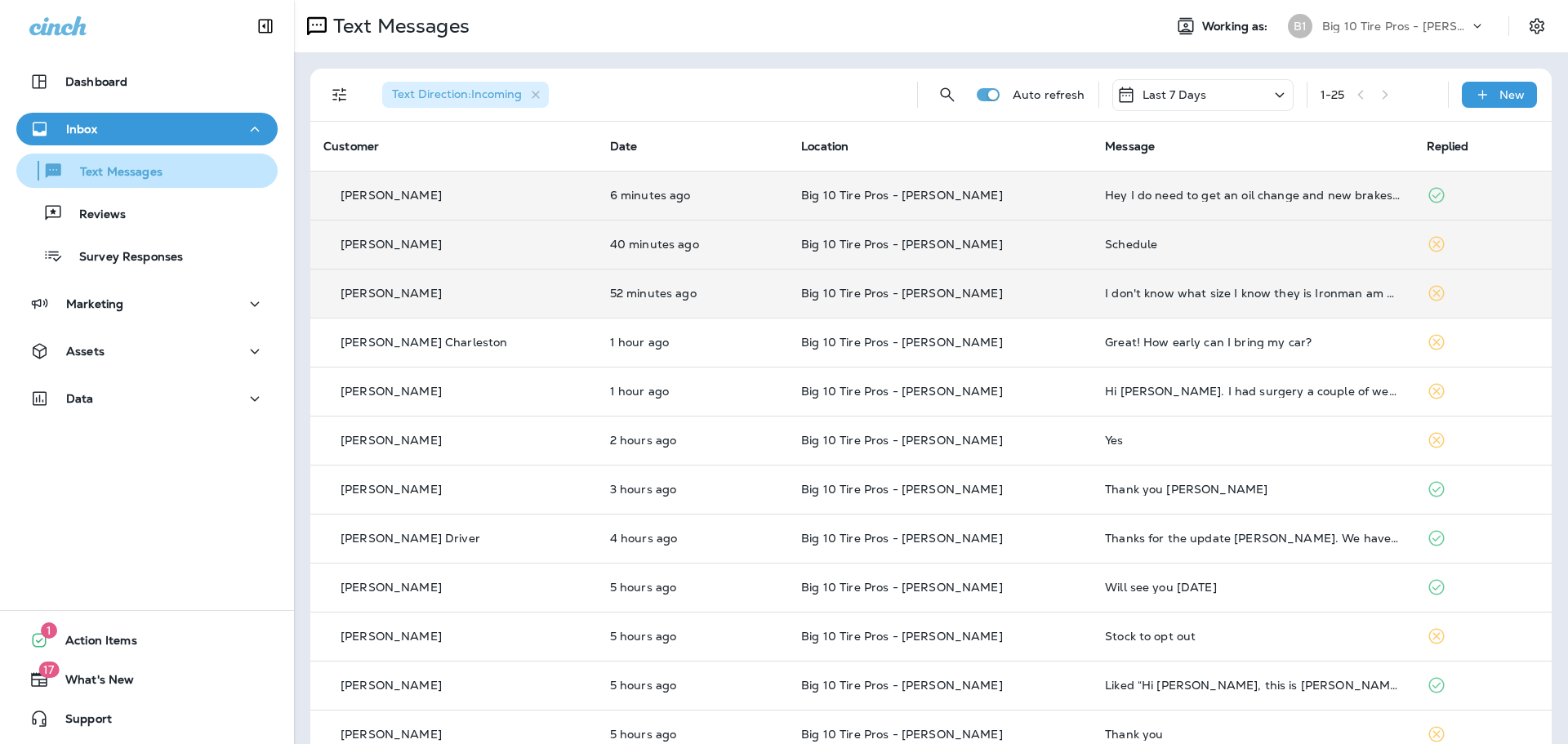
click at [79, 174] on p "Text Messages" at bounding box center [113, 173] width 98 height 15
click at [116, 124] on div "Inbox" at bounding box center [147, 129] width 235 height 20
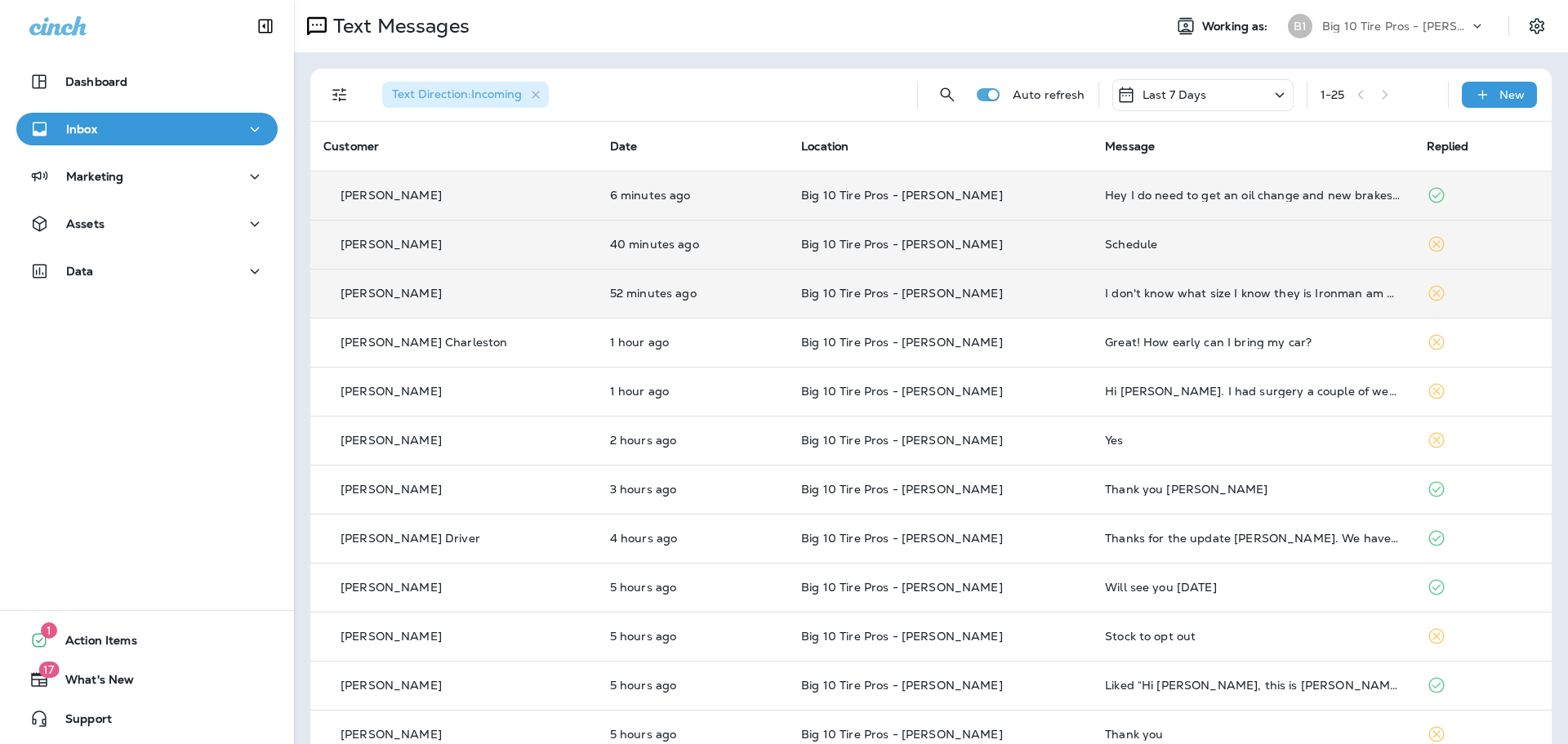
click at [76, 113] on button "Inbox" at bounding box center [147, 129] width 262 height 32
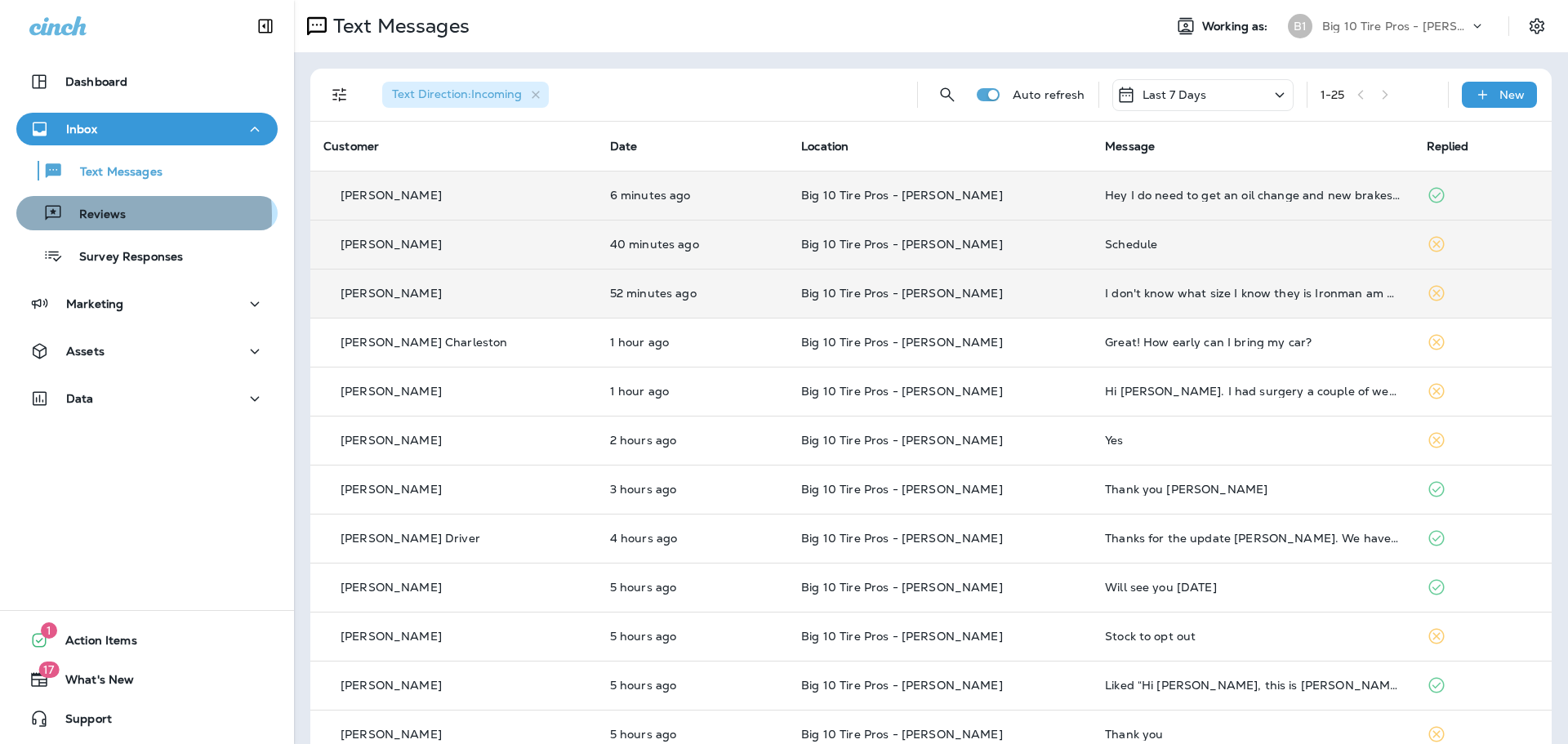
click at [105, 216] on p "Reviews" at bounding box center [95, 215] width 63 height 15
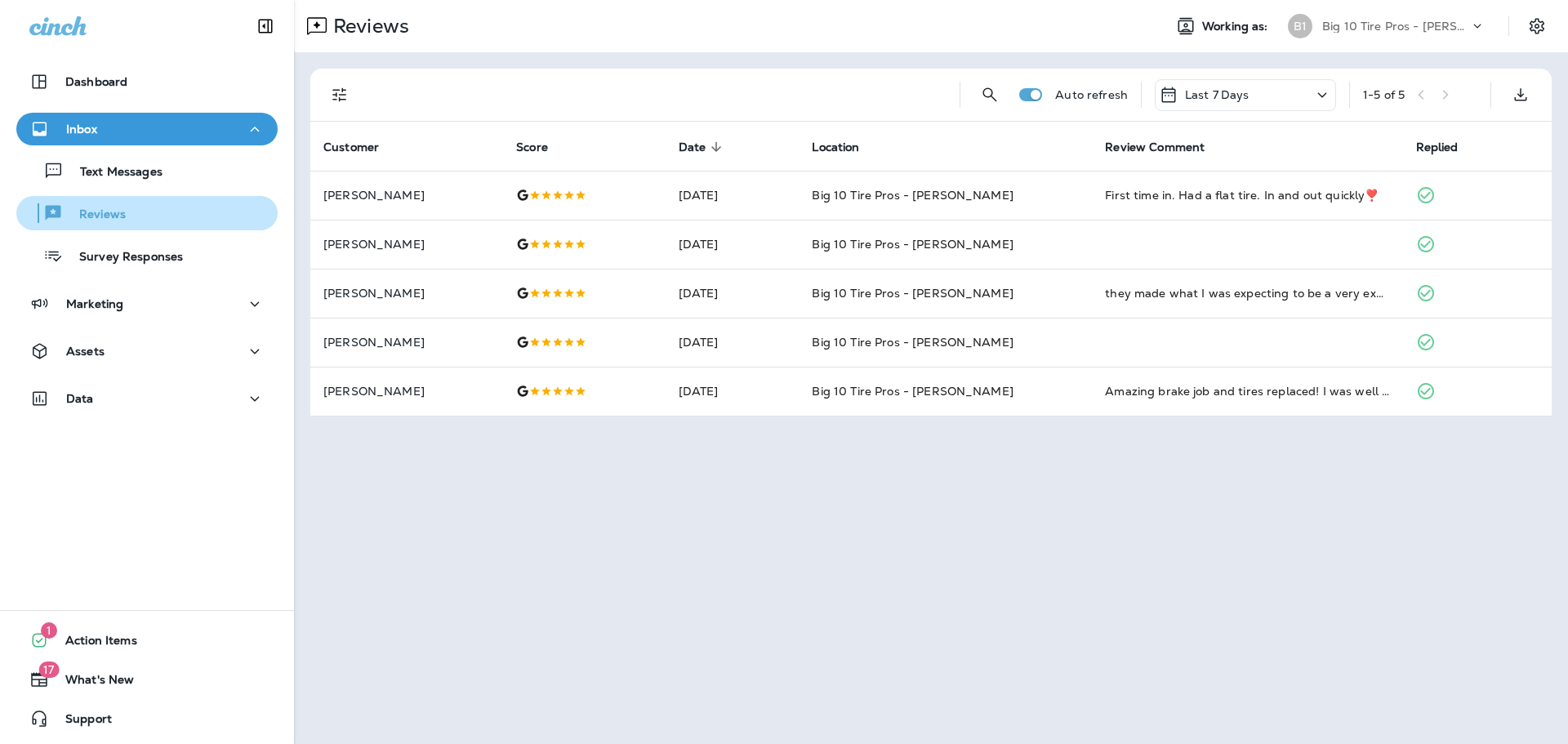
click at [106, 223] on div "Reviews" at bounding box center [74, 213] width 103 height 25
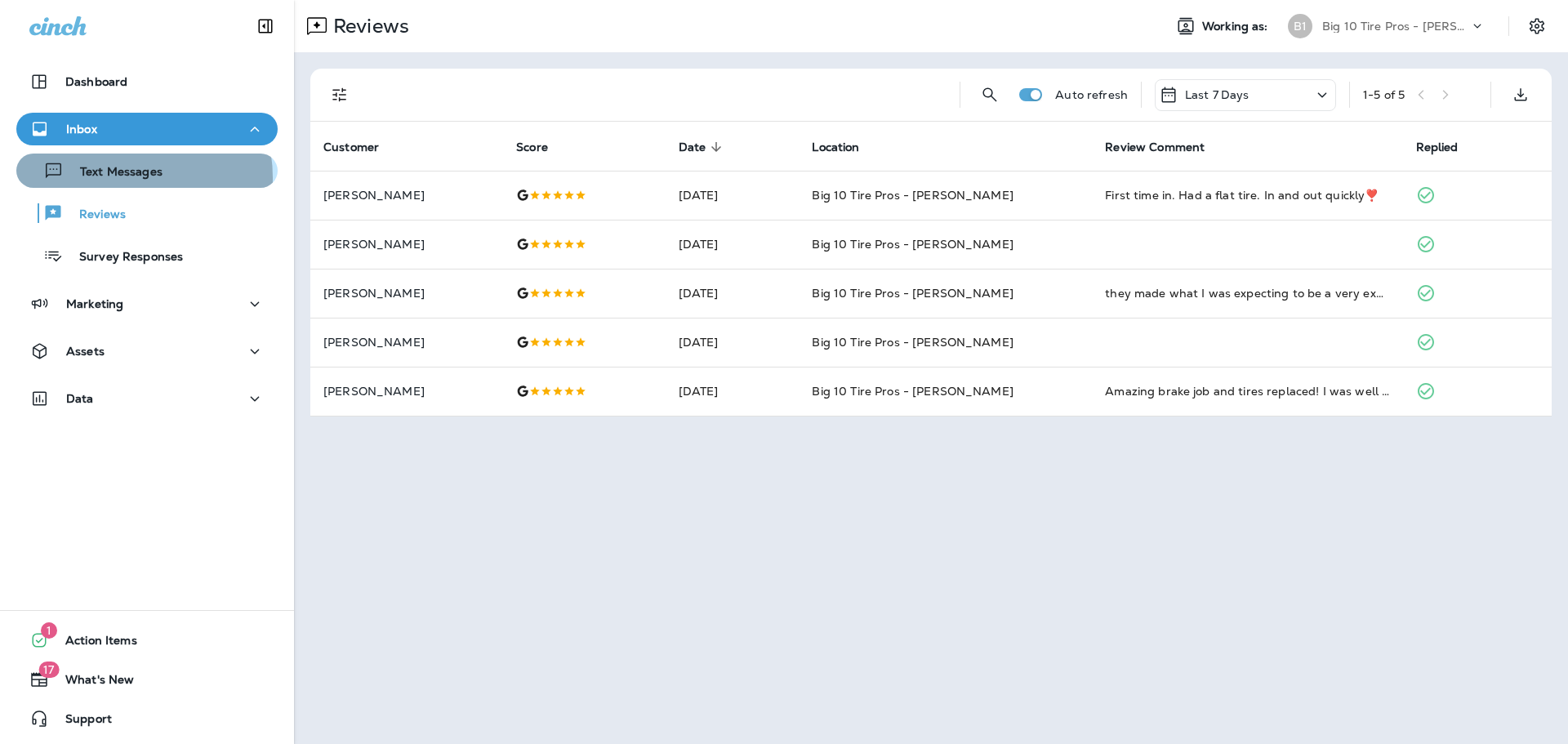
click at [117, 178] on p "Text Messages" at bounding box center [113, 173] width 98 height 15
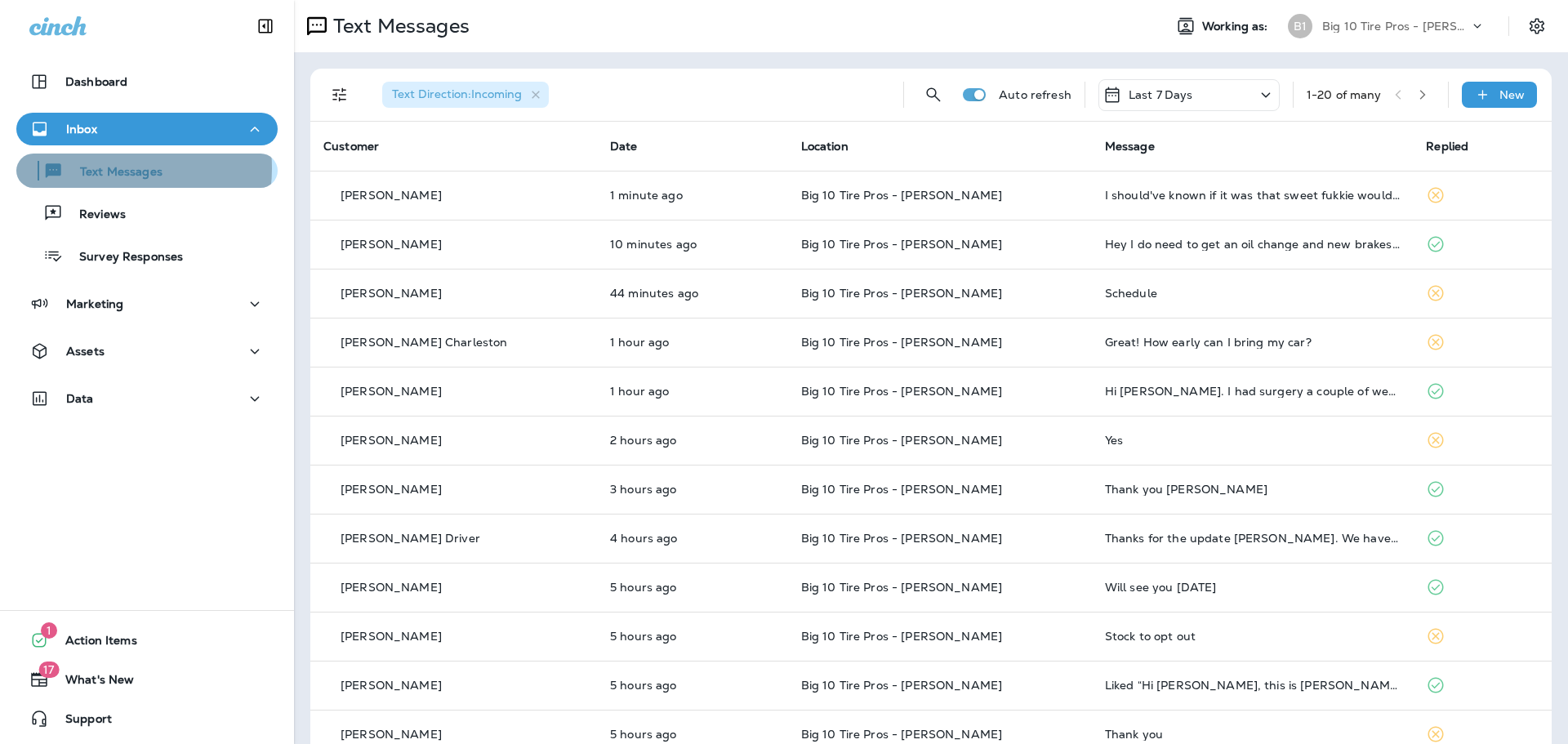
click at [108, 168] on p "Text Messages" at bounding box center [113, 173] width 98 height 15
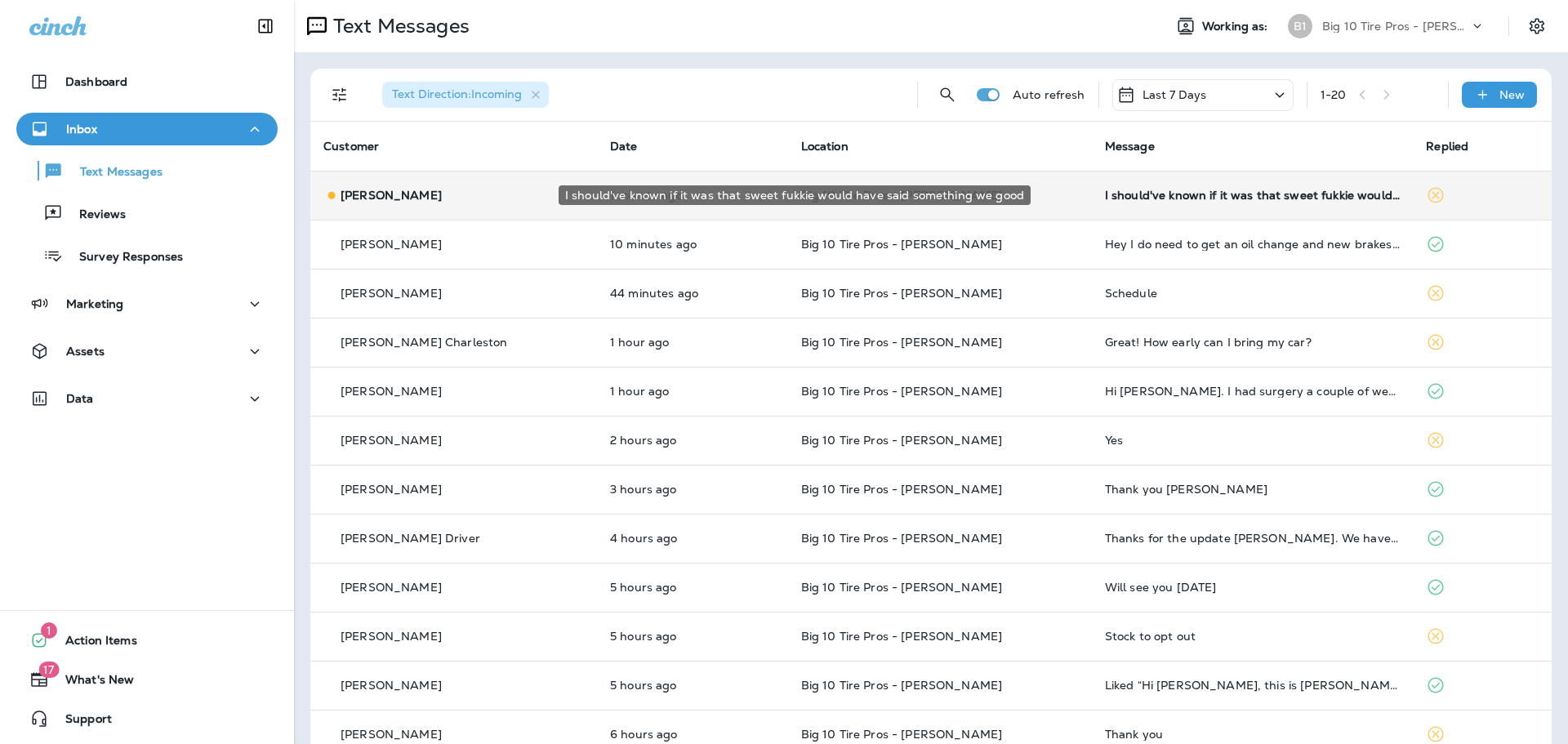
click at [1208, 195] on div "I should've known if it was that sweet fukkie would have said something we good" at bounding box center [1253, 196] width 296 height 13
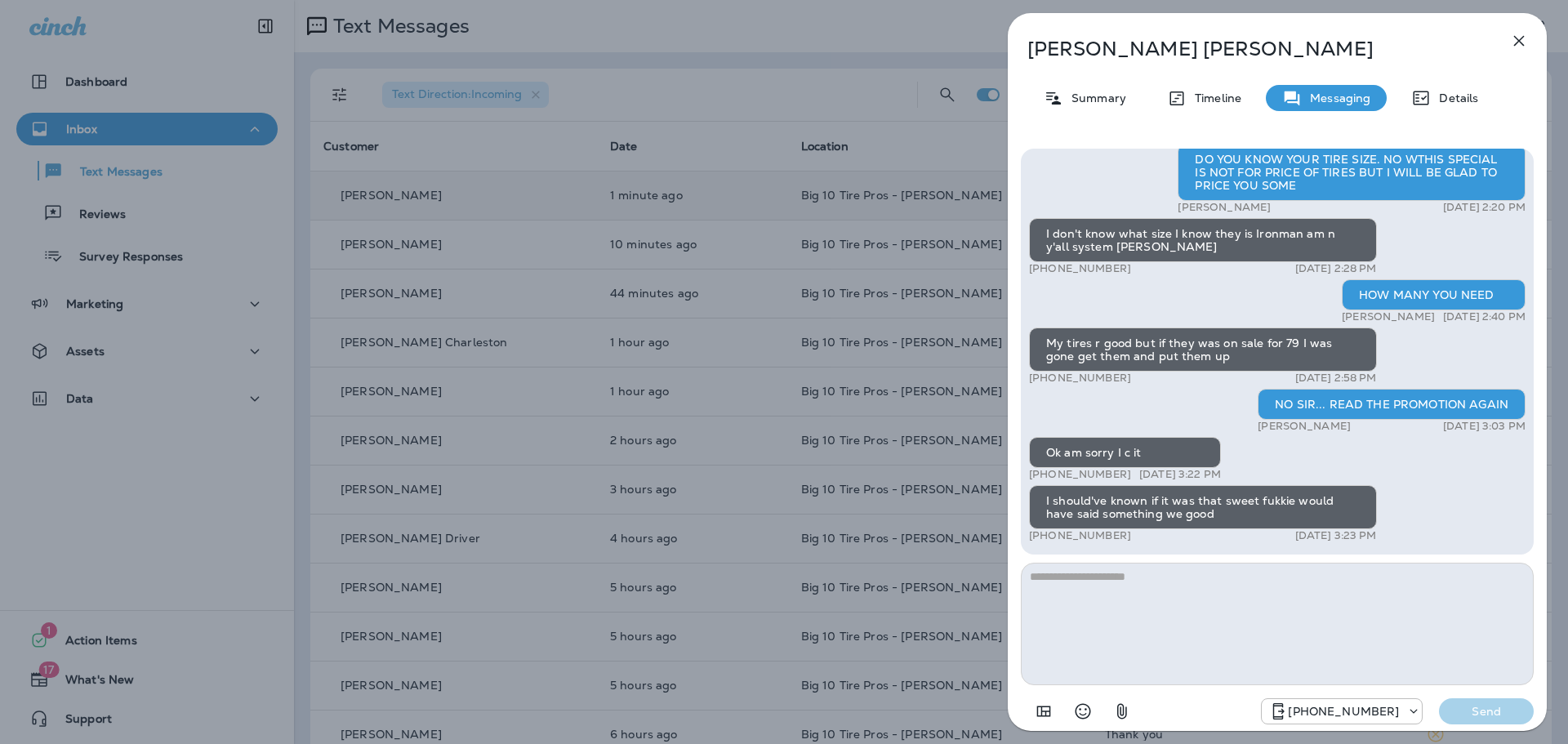
click at [1057, 593] on textarea at bounding box center [1277, 624] width 513 height 122
click at [1046, 571] on textarea at bounding box center [1277, 624] width 513 height 122
click at [1525, 39] on icon "button" at bounding box center [1518, 40] width 20 height 20
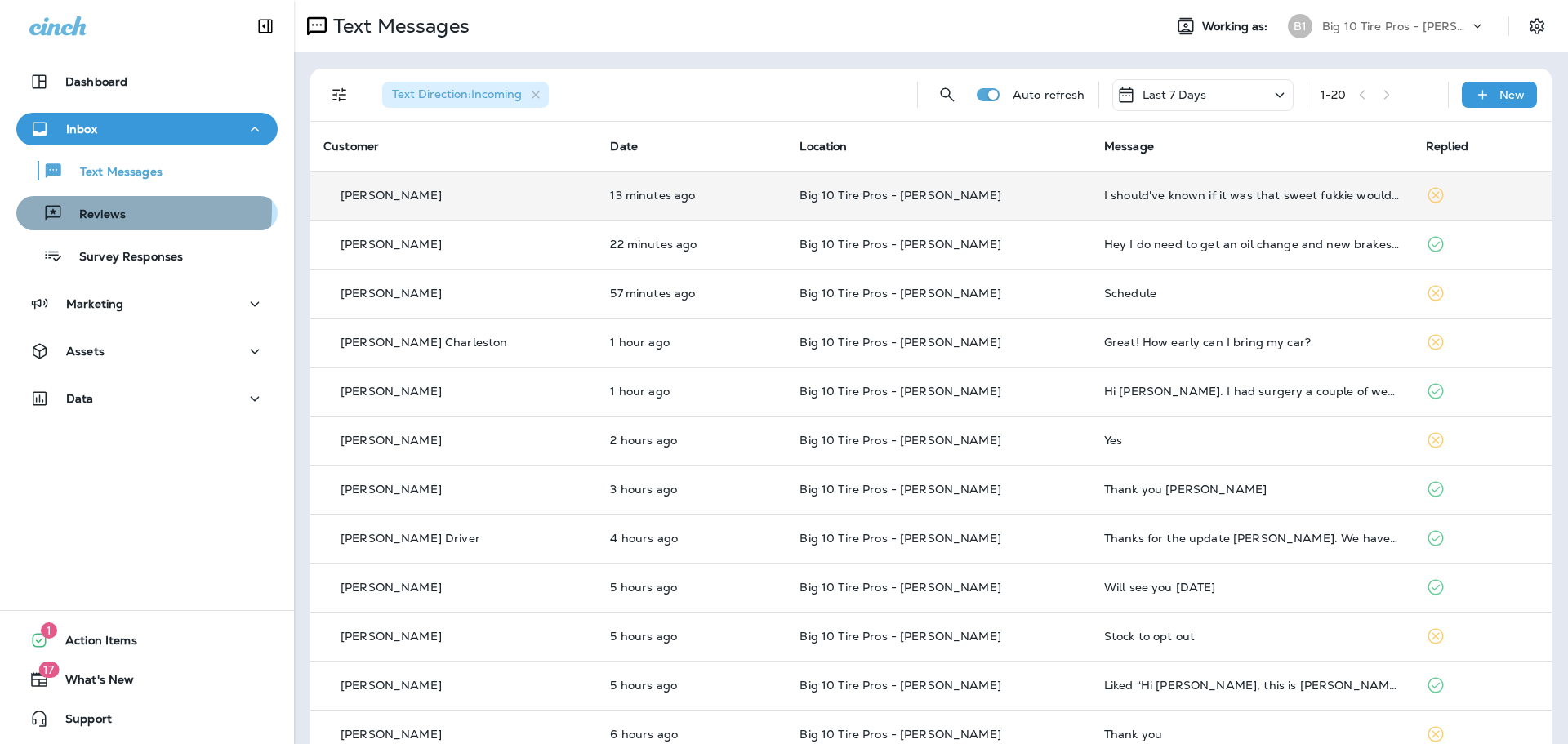
click at [94, 209] on p "Reviews" at bounding box center [95, 215] width 63 height 15
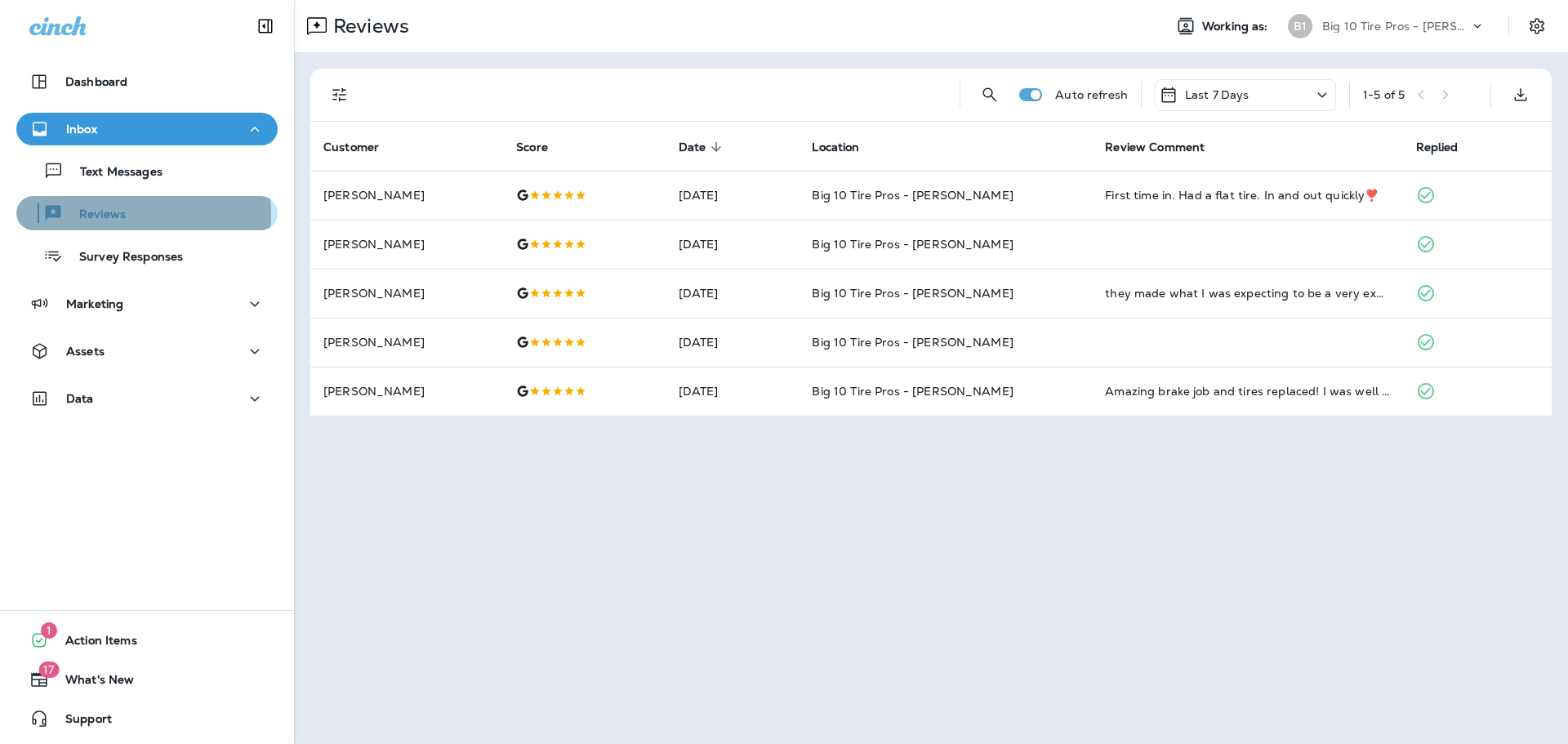
click at [88, 216] on p "Reviews" at bounding box center [95, 215] width 63 height 15
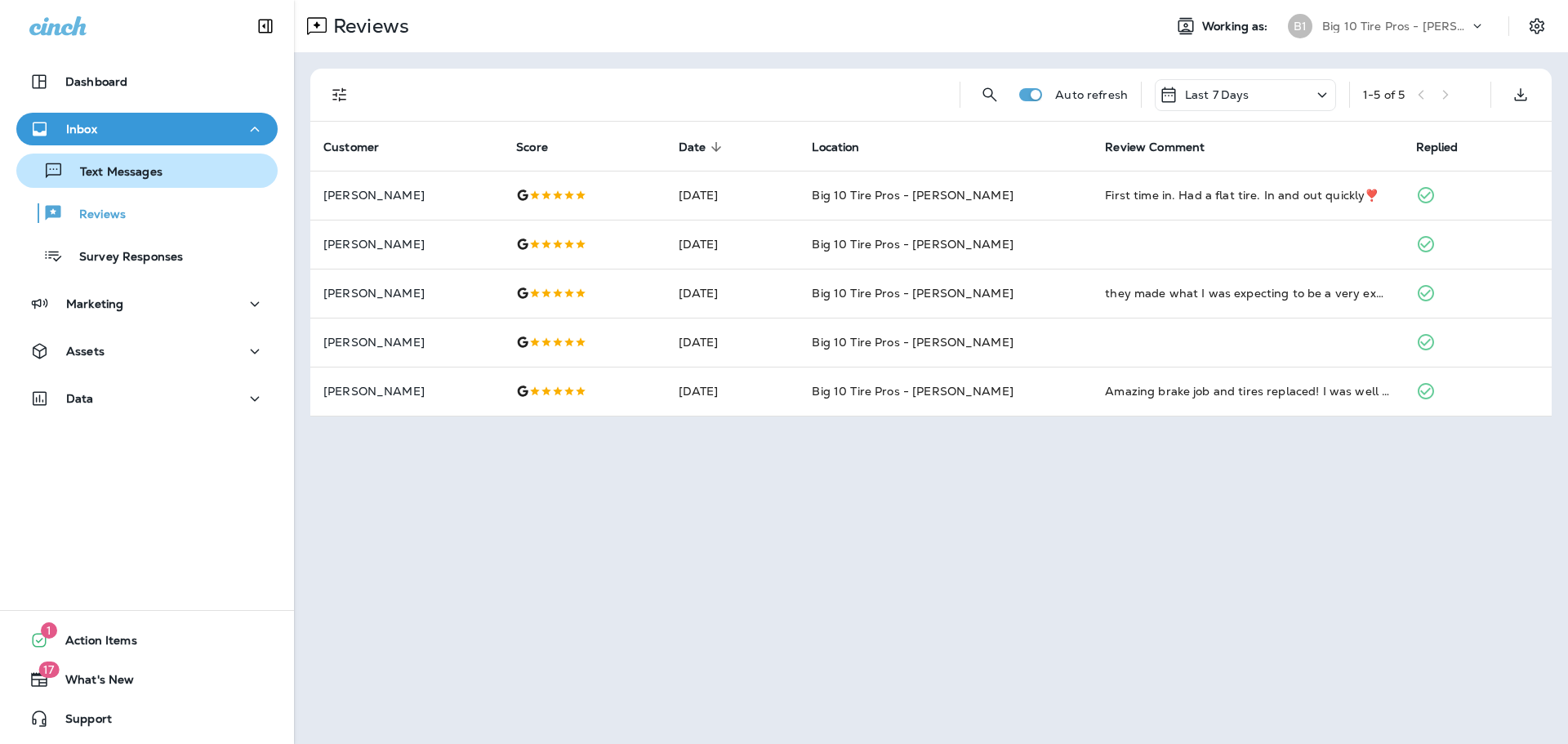
click at [89, 171] on p "Text Messages" at bounding box center [113, 173] width 98 height 15
